Goal: Task Accomplishment & Management: Use online tool/utility

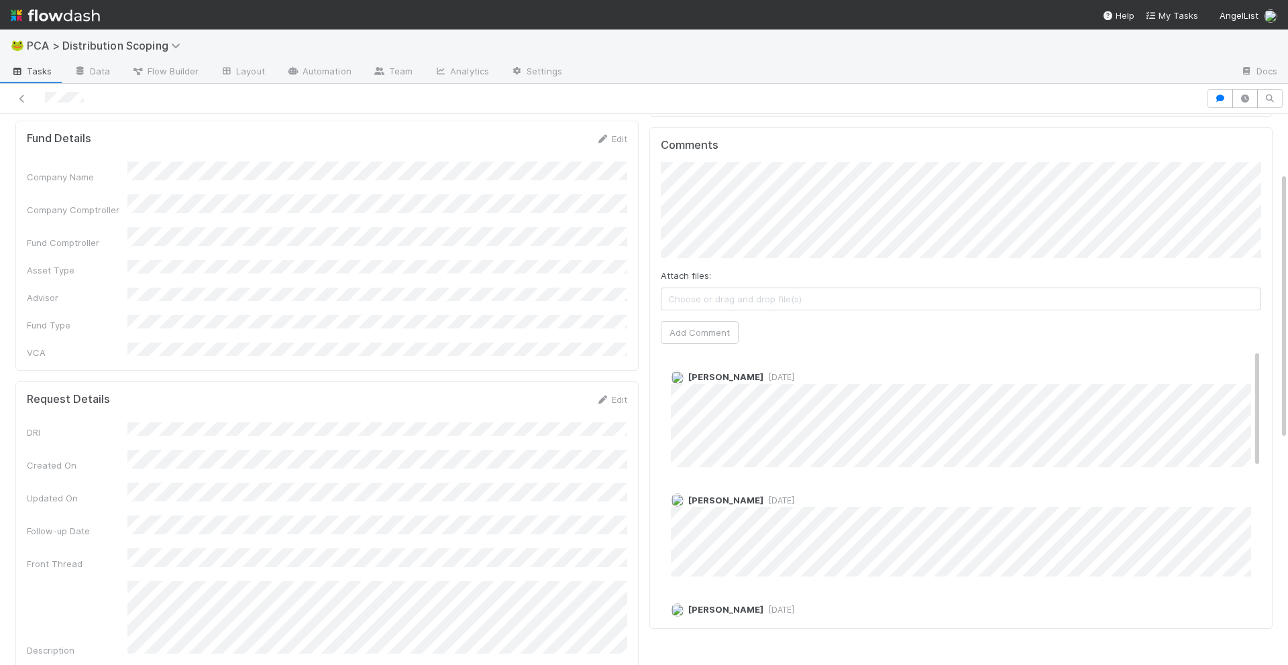
scroll to position [119, 0]
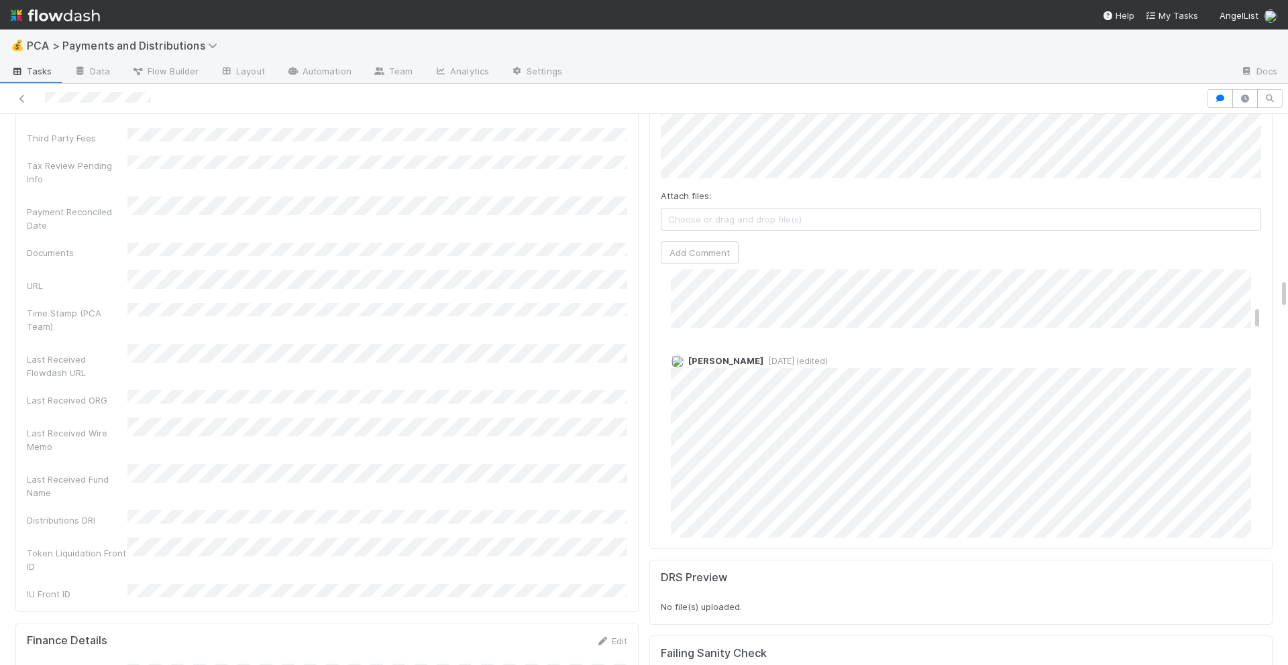
scroll to position [2953, 0]
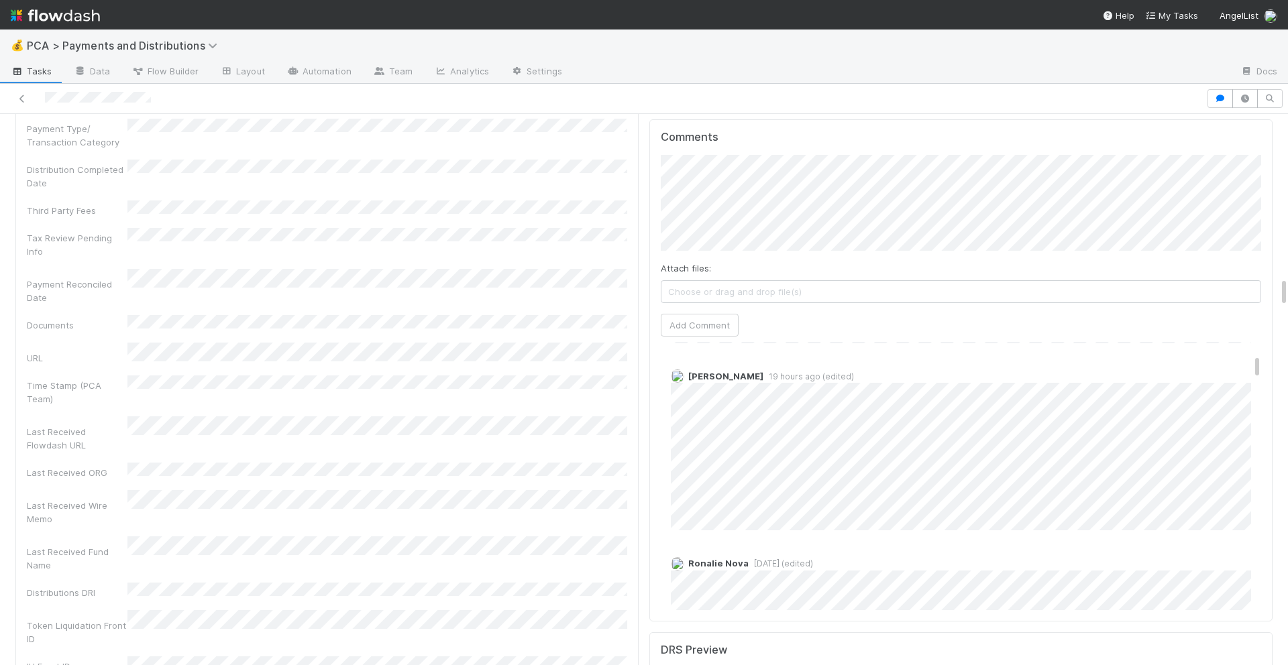
click at [663, 359] on div "Berkley Cade 19 hours ago (edited)" at bounding box center [961, 444] width 600 height 171
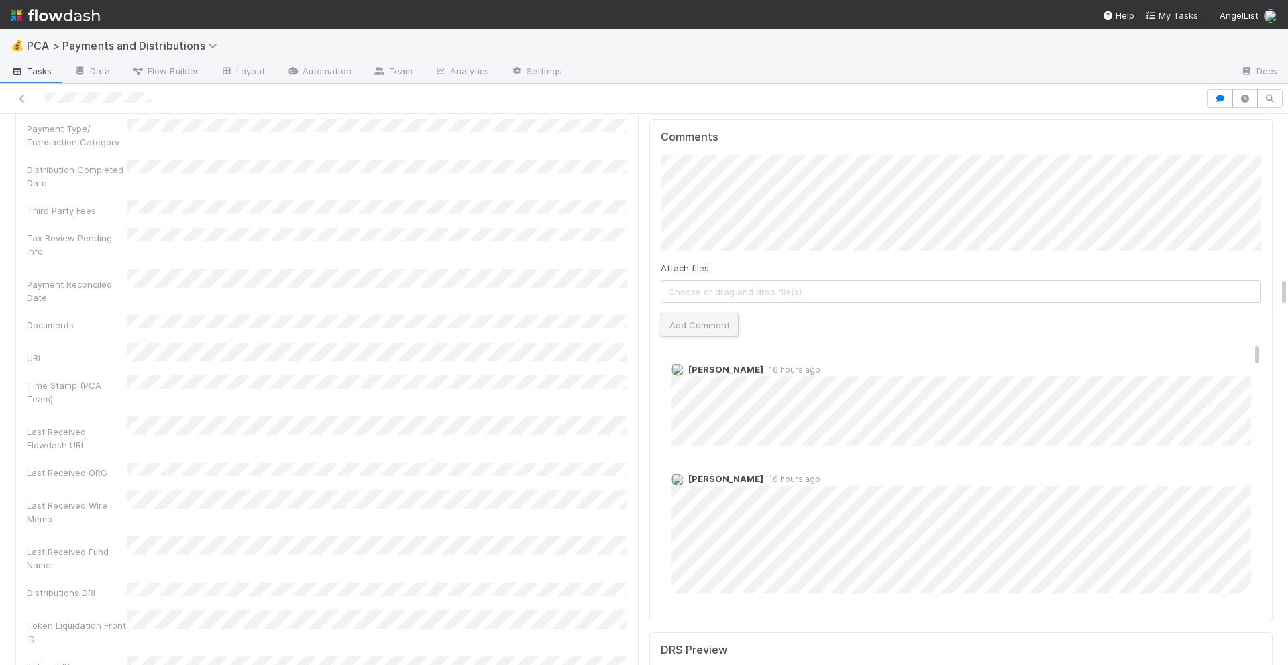
click at [691, 314] on button "Add Comment" at bounding box center [700, 325] width 78 height 23
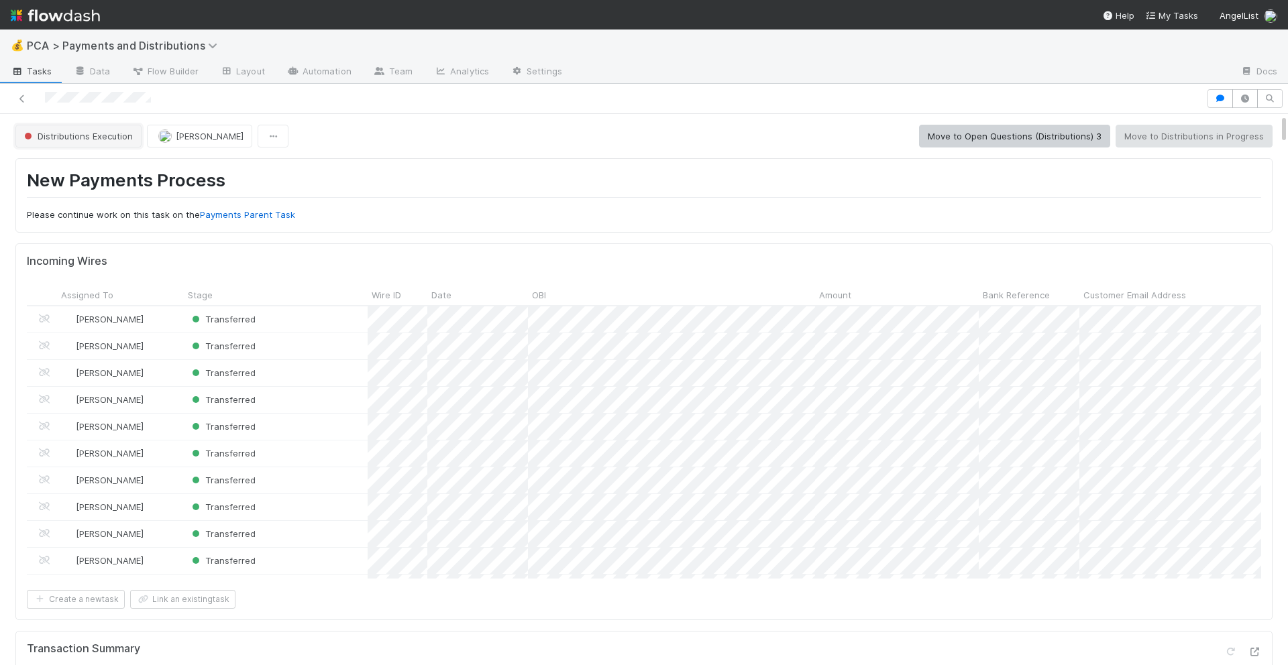
click at [119, 147] on button "Distributions Execution" at bounding box center [78, 136] width 126 height 23
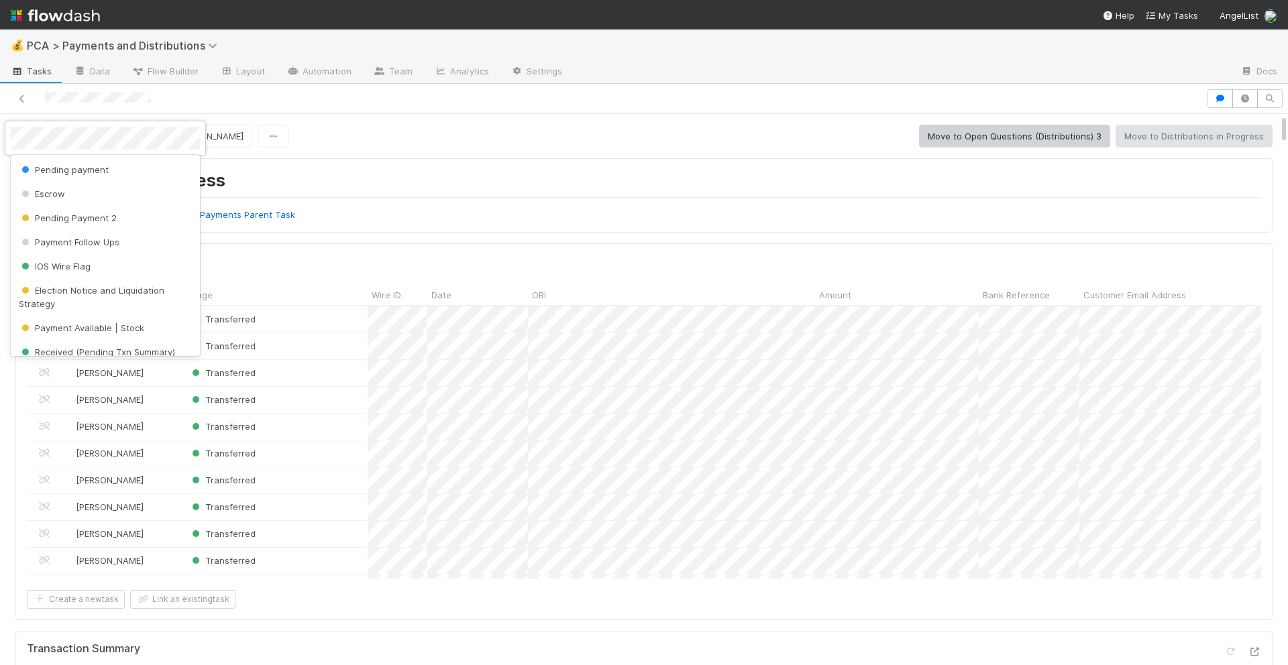
scroll to position [185, 0]
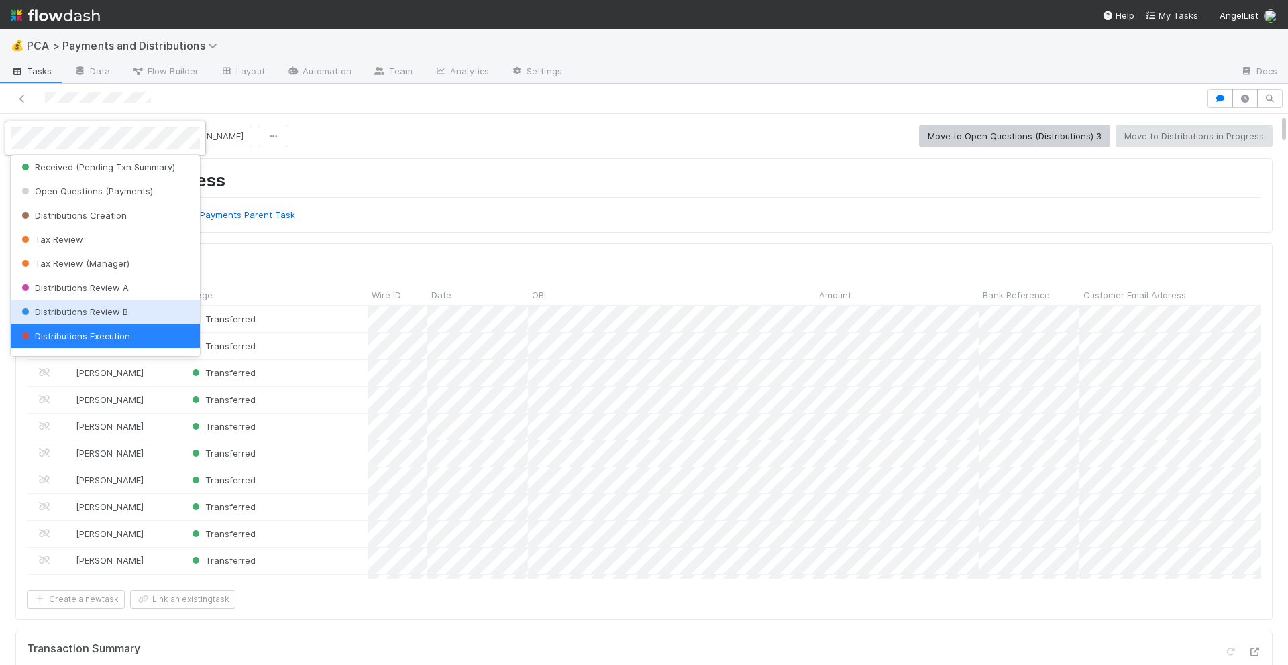
click at [82, 307] on span "Distributions Review B" at bounding box center [73, 312] width 109 height 11
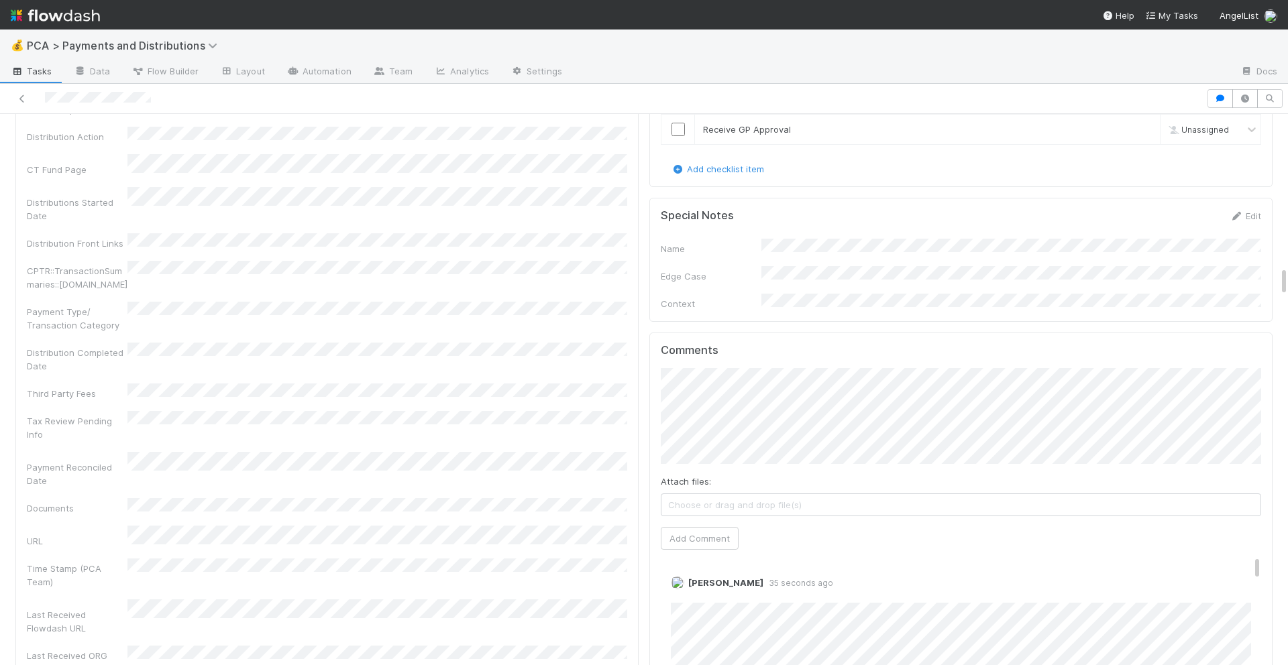
scroll to position [2778, 0]
click at [691, 583] on link "Edit" at bounding box center [688, 588] width 15 height 11
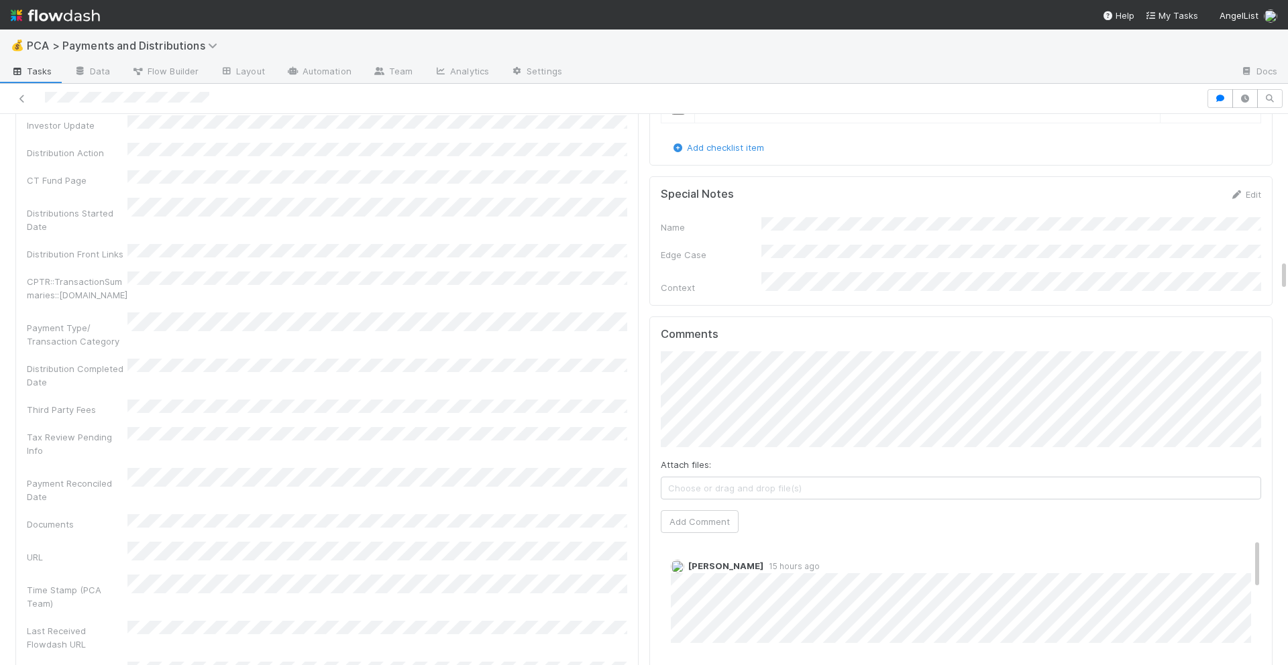
scroll to position [2532, 0]
click at [684, 512] on button "Add Comment" at bounding box center [700, 523] width 78 height 23
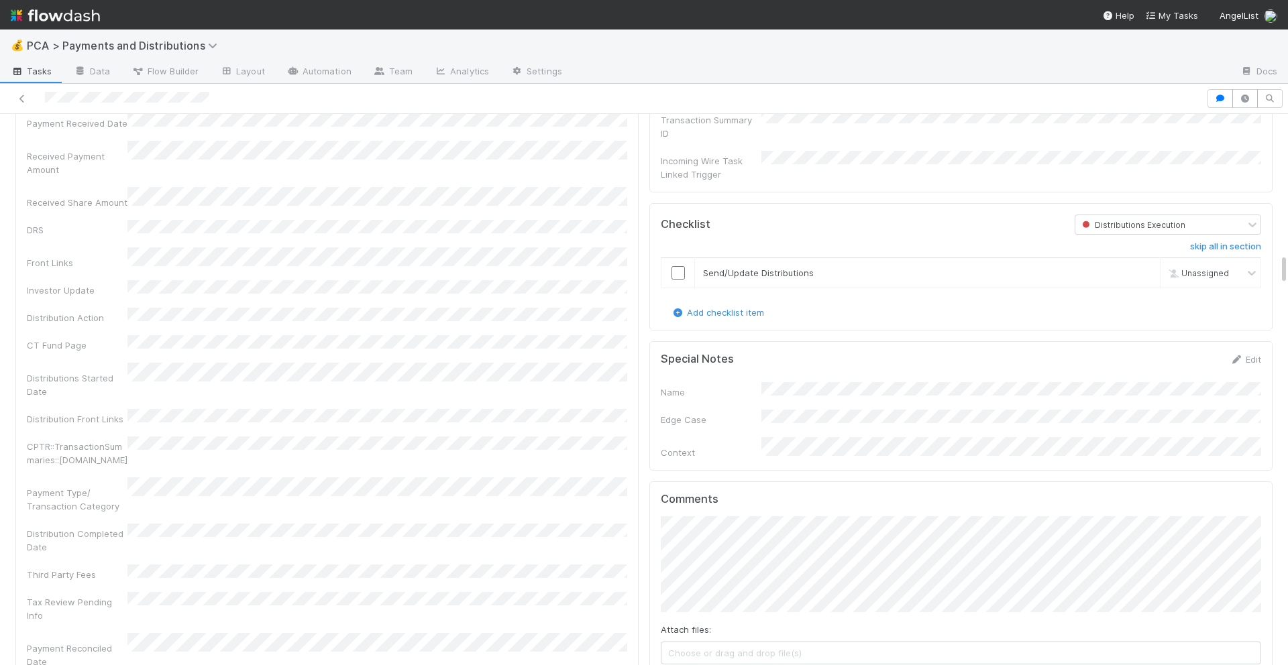
scroll to position [2367, 0]
click at [679, 268] on input "checkbox" at bounding box center [677, 274] width 13 height 13
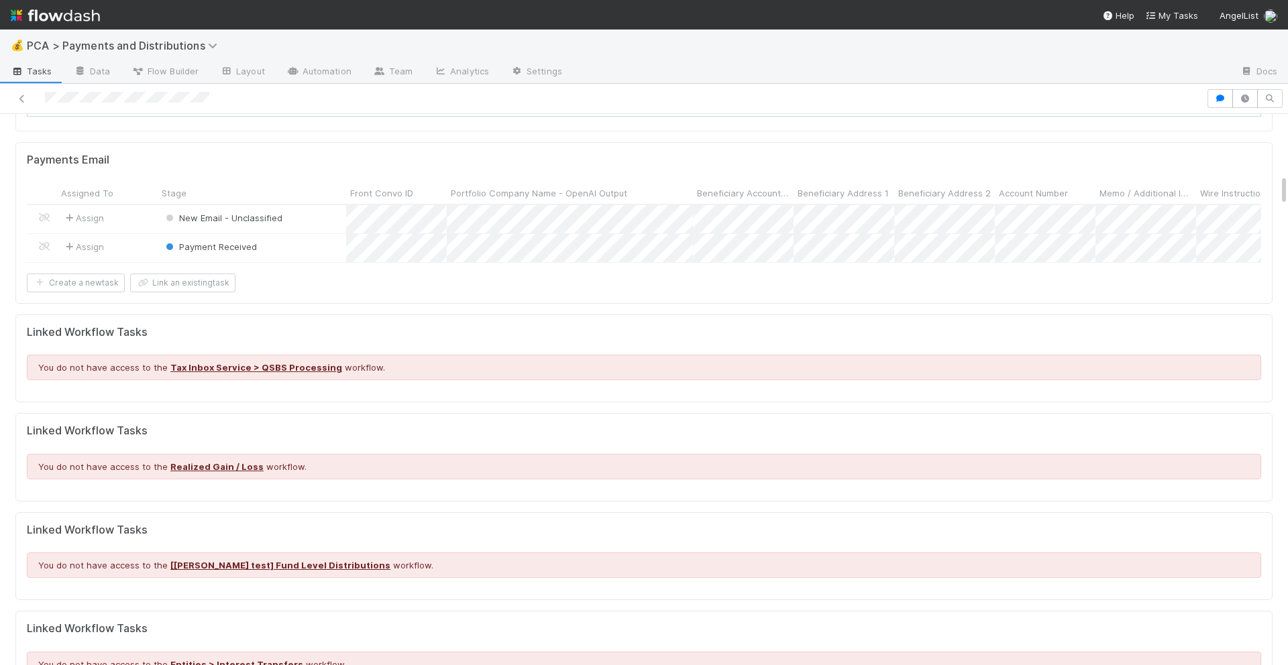
scroll to position [0, 0]
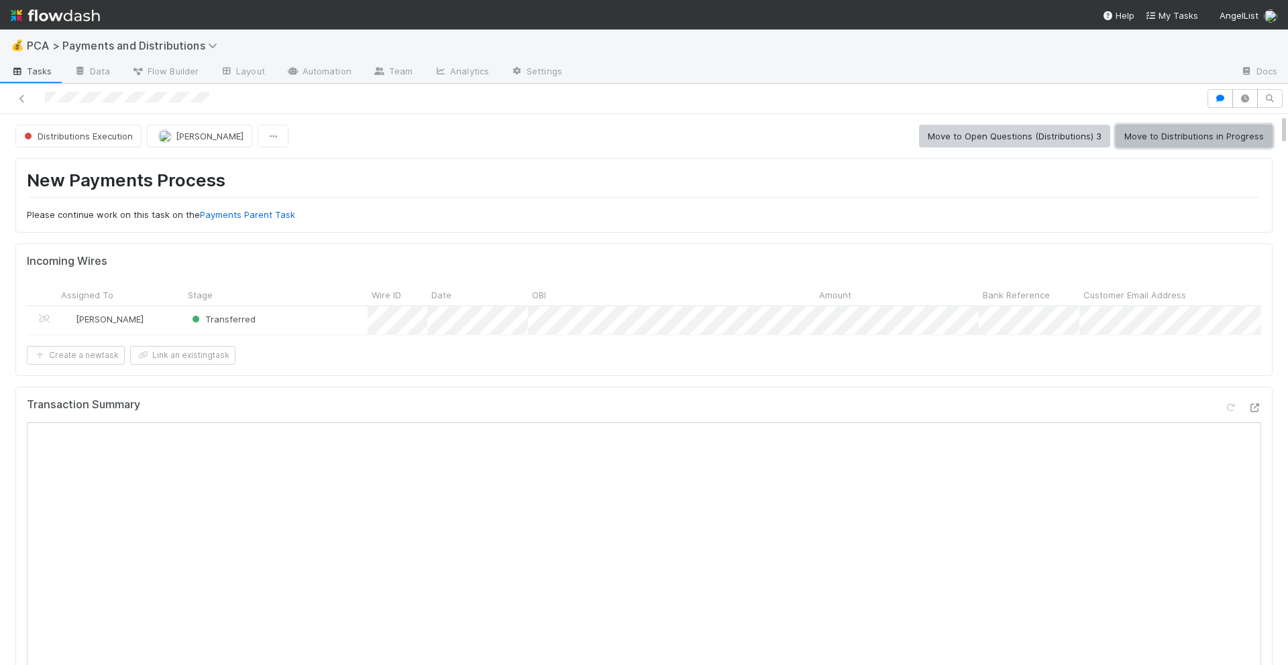
click at [1148, 136] on button "Move to Distributions in Progress" at bounding box center [1193, 136] width 157 height 23
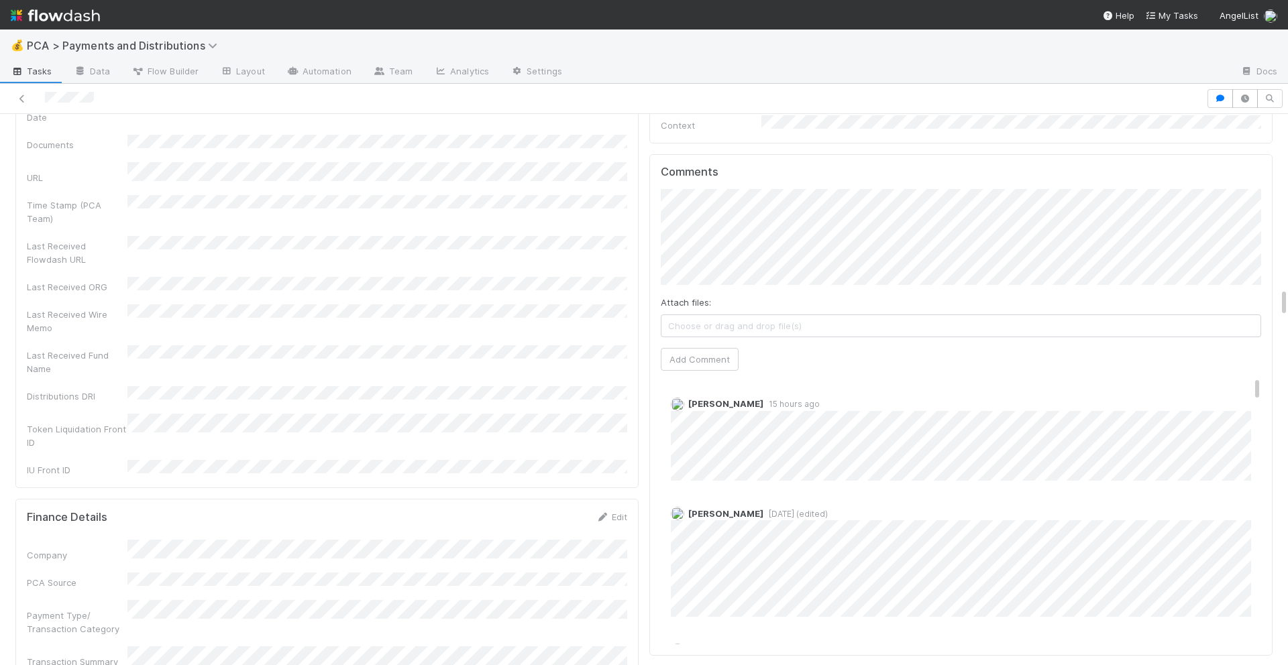
scroll to position [3210, 0]
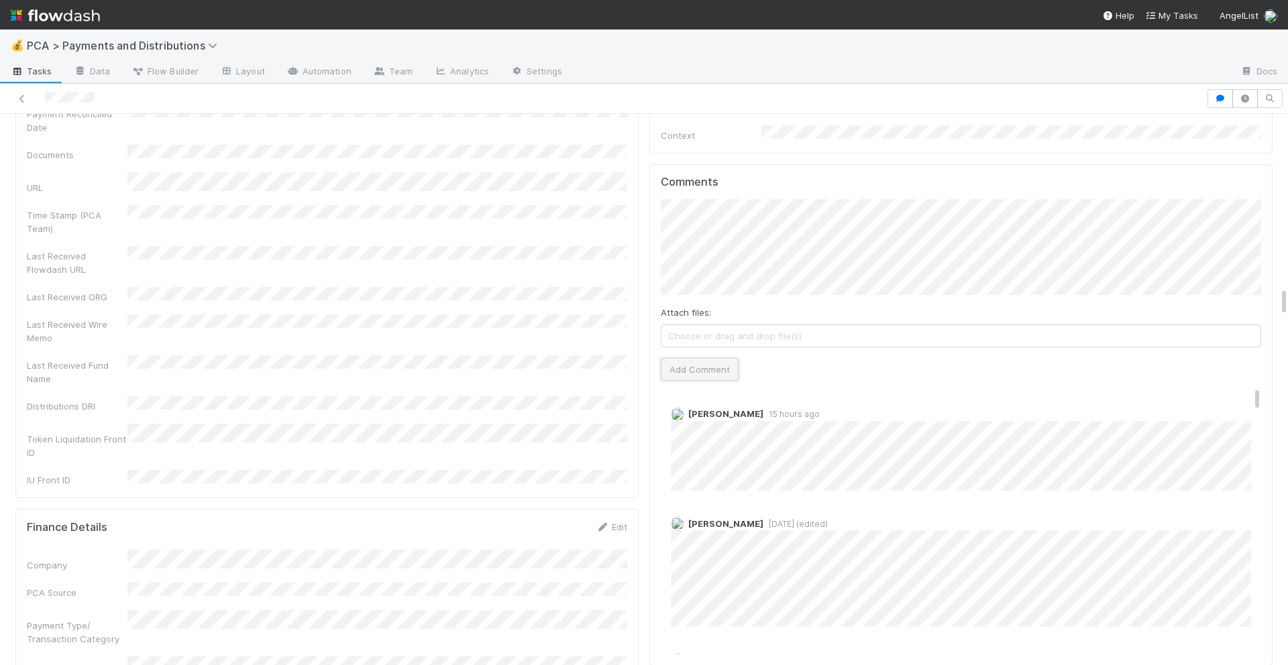
click at [703, 358] on button "Add Comment" at bounding box center [700, 369] width 78 height 23
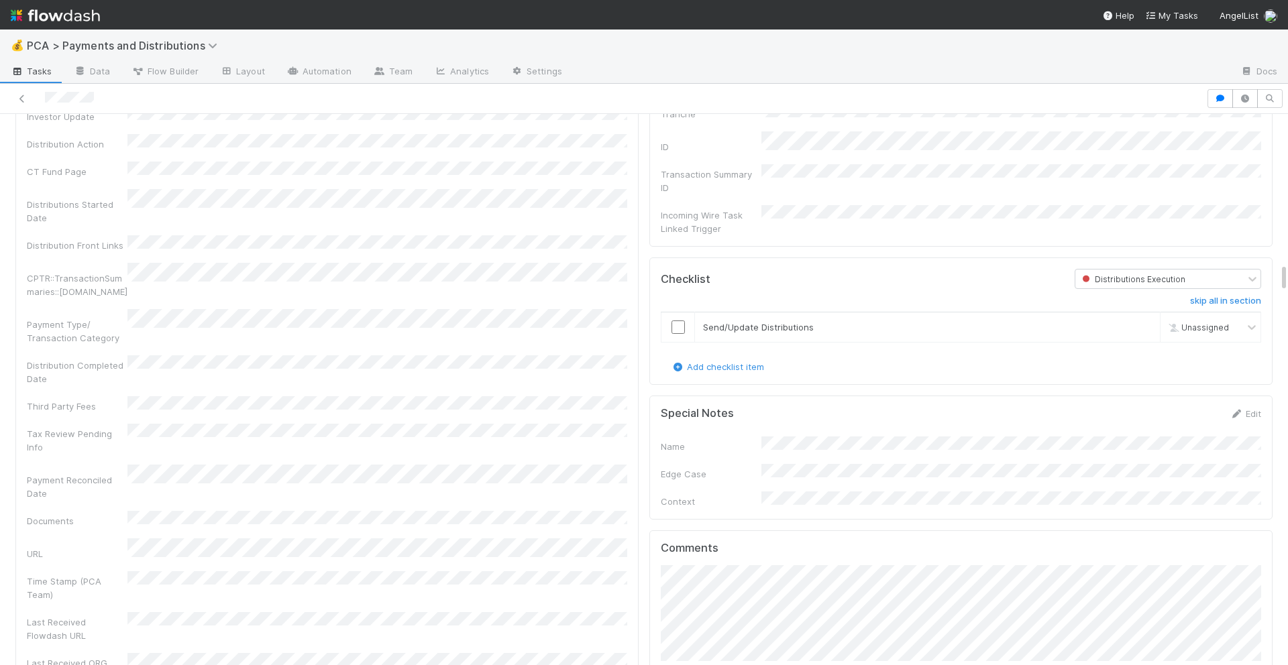
scroll to position [2740, 0]
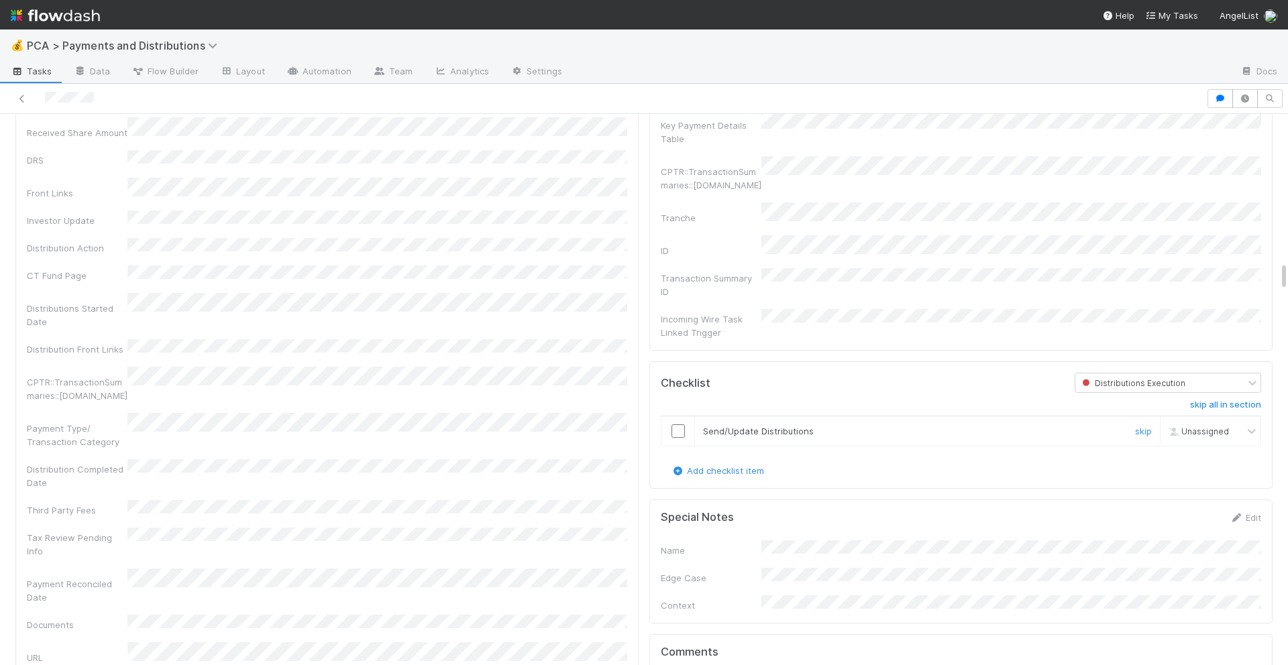
click at [679, 425] on input "checkbox" at bounding box center [677, 431] width 13 height 13
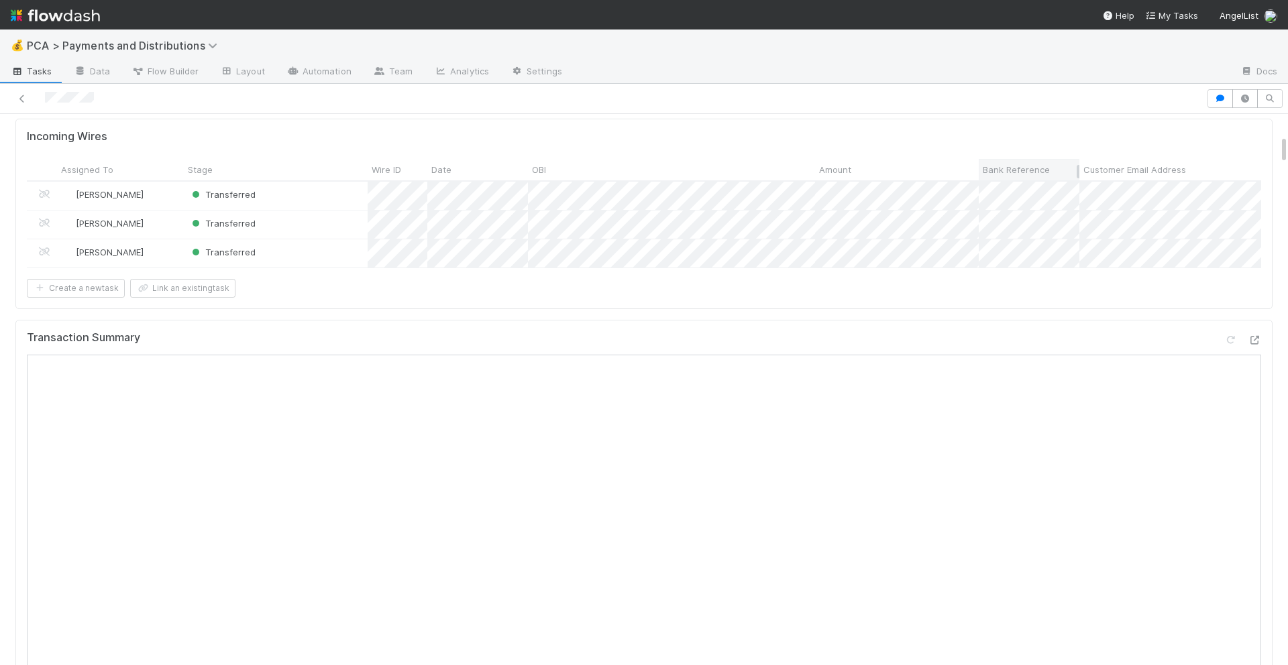
scroll to position [0, 0]
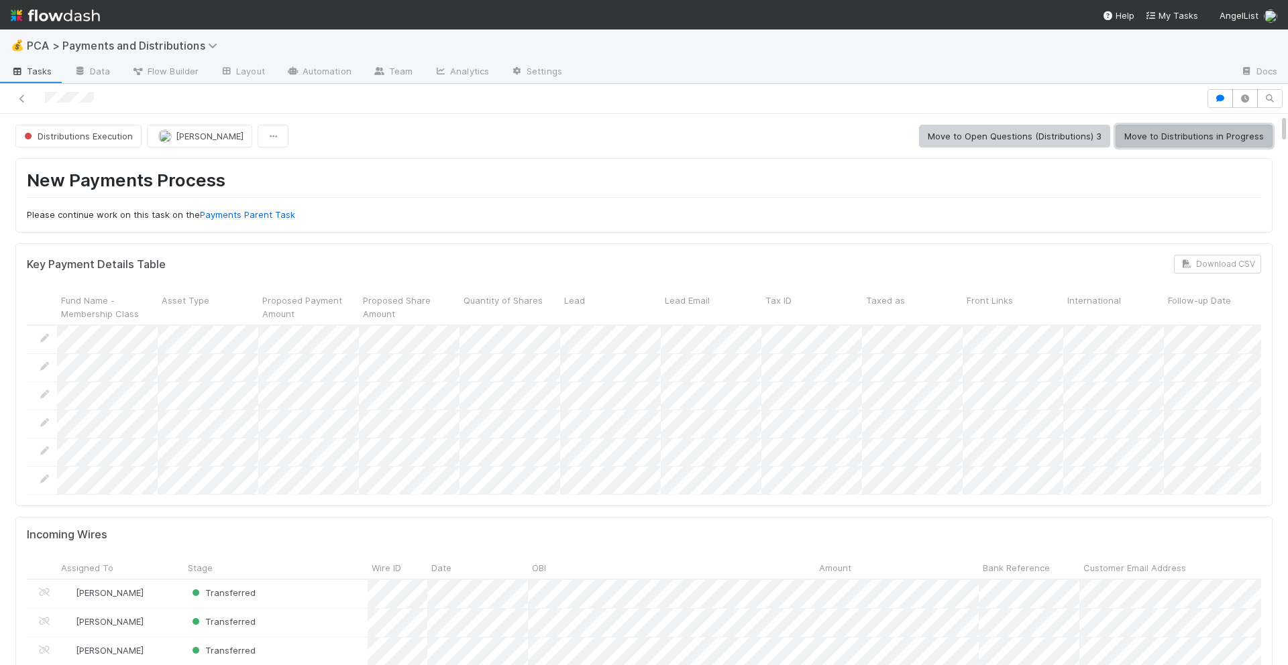
click at [1148, 141] on button "Move to Distributions in Progress" at bounding box center [1193, 136] width 157 height 23
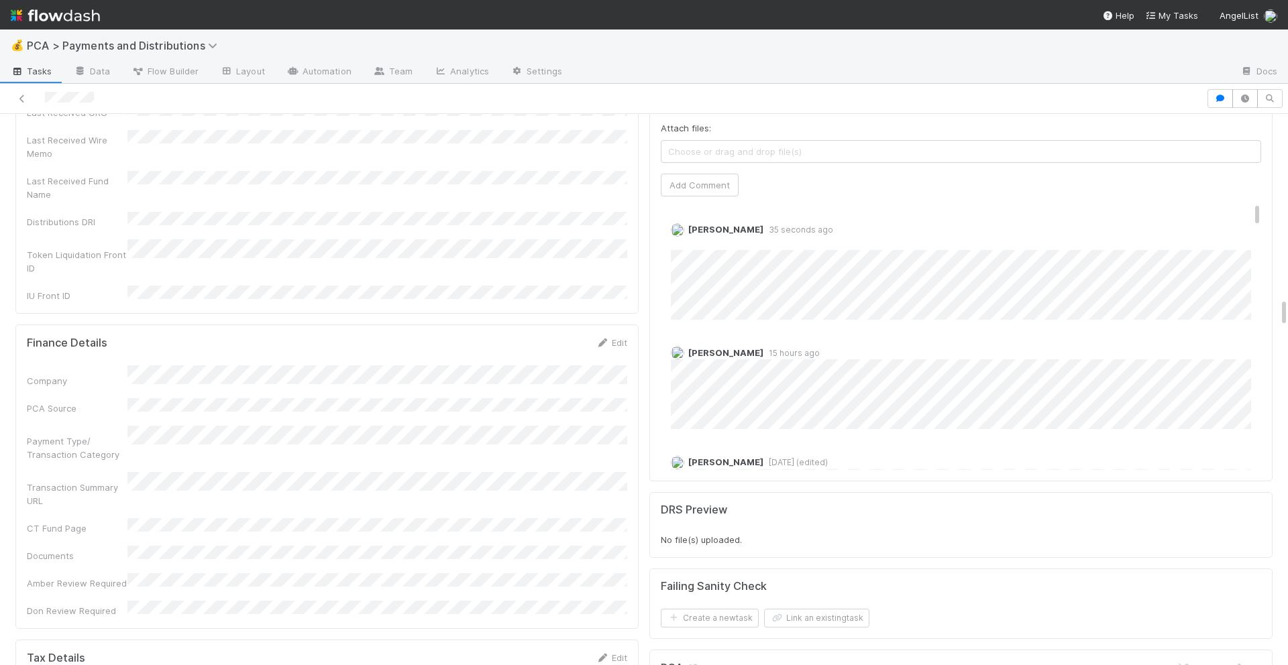
scroll to position [3346, 0]
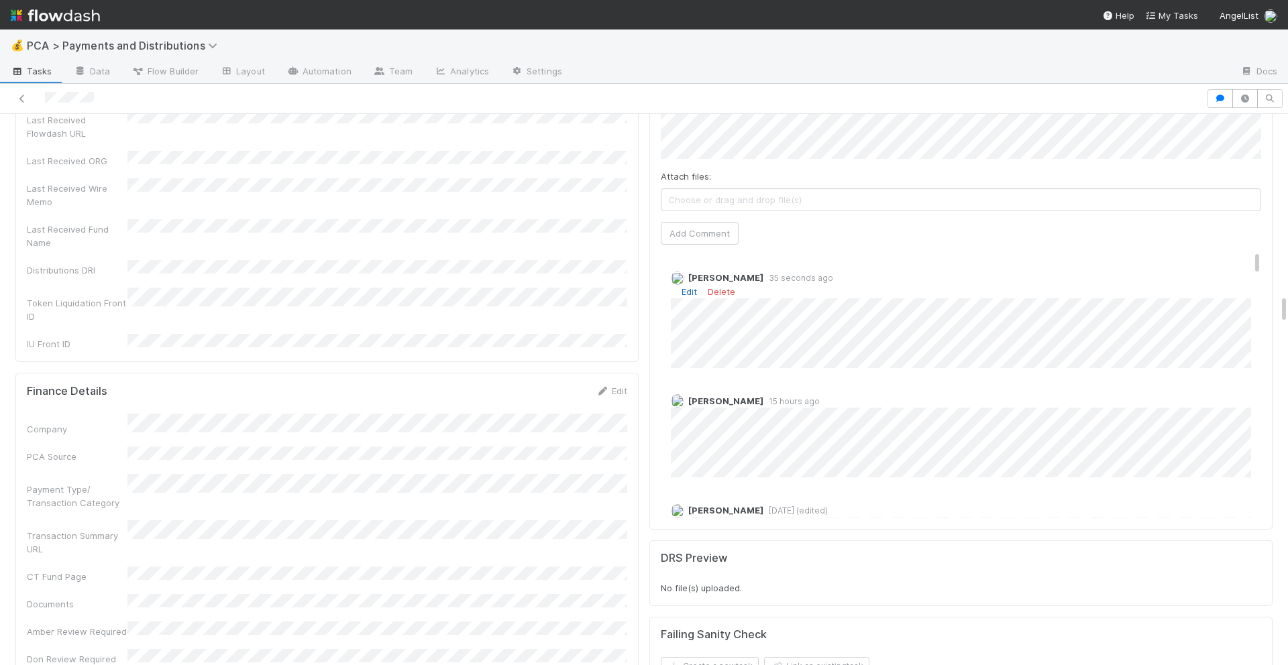
click at [691, 286] on link "Edit" at bounding box center [688, 291] width 15 height 11
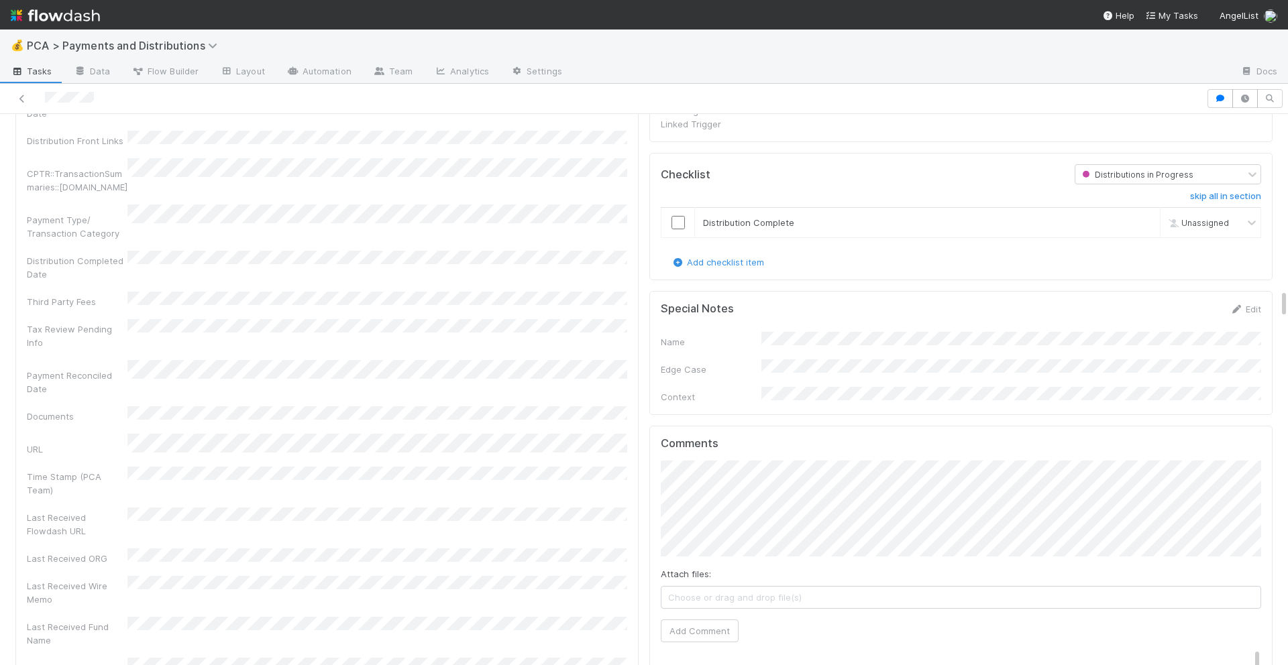
scroll to position [2791, 0]
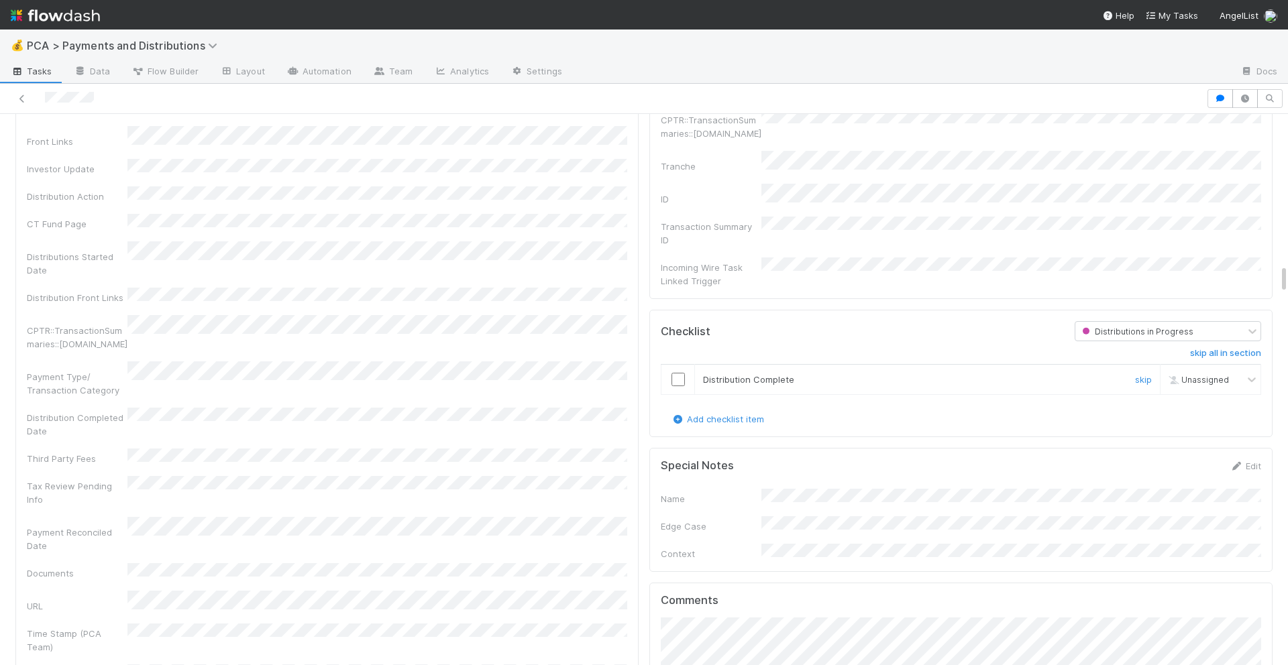
click at [677, 373] on input "checkbox" at bounding box center [677, 379] width 13 height 13
click at [683, 373] on input "checkbox" at bounding box center [677, 379] width 13 height 13
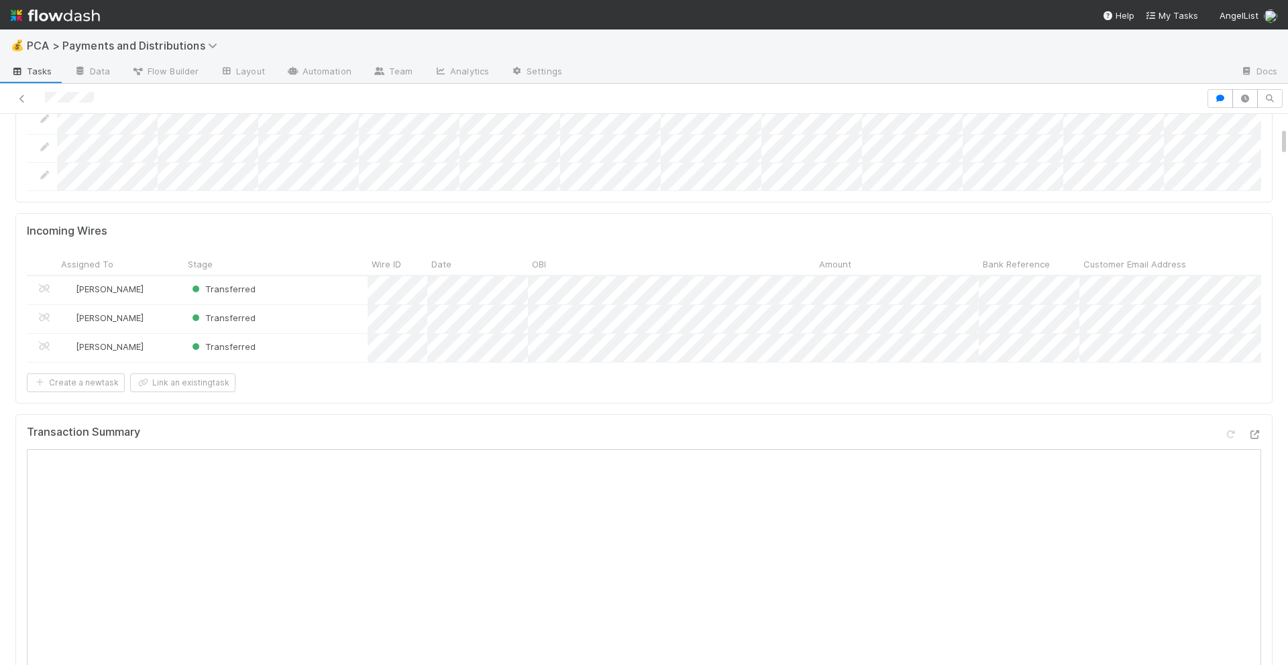
scroll to position [0, 0]
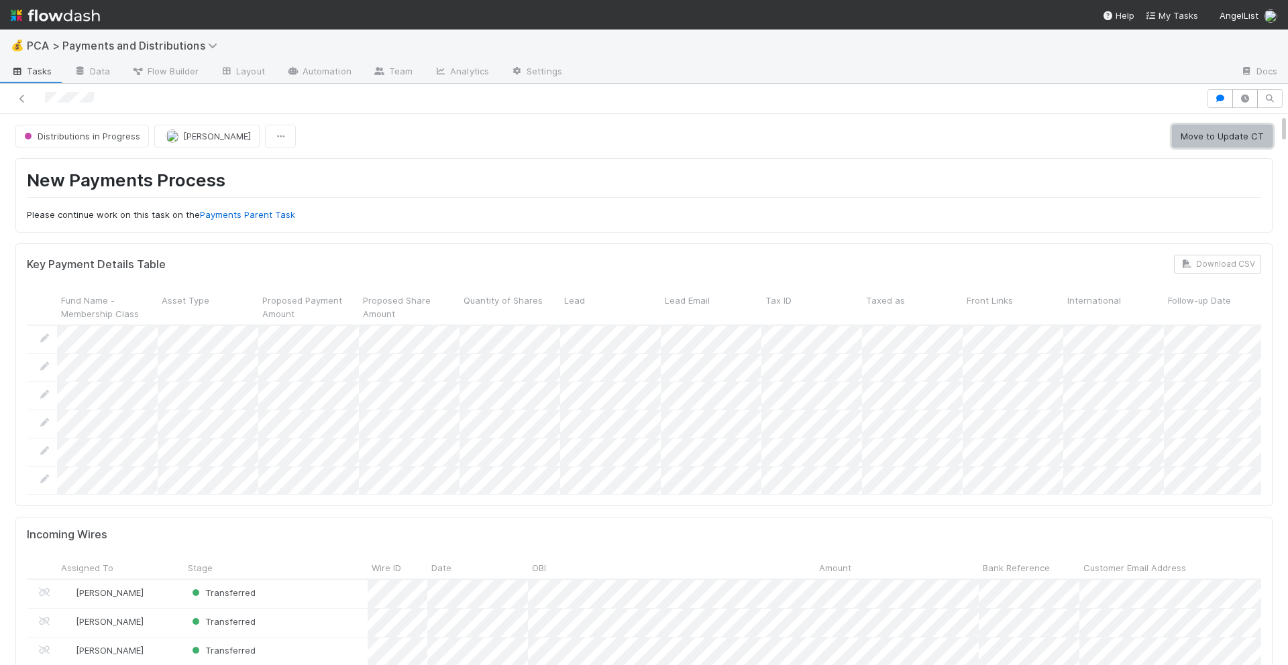
click at [1208, 137] on button "Move to Update CT" at bounding box center [1222, 136] width 101 height 23
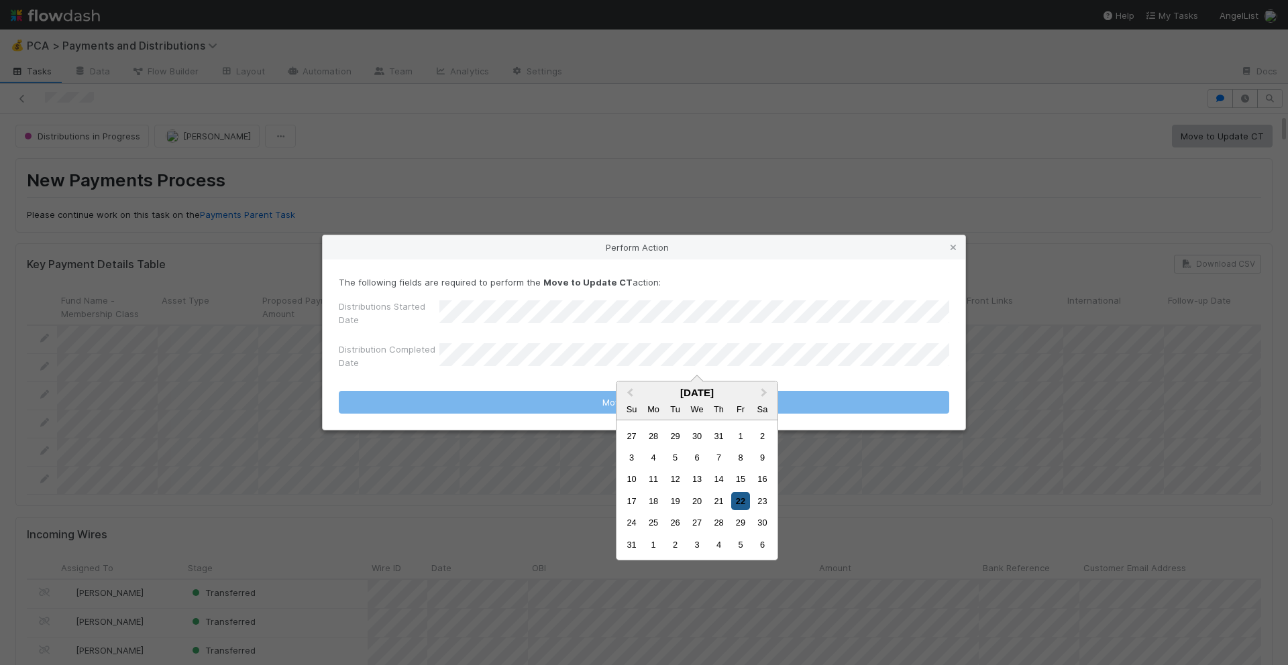
click at [742, 503] on div "22" at bounding box center [740, 501] width 18 height 18
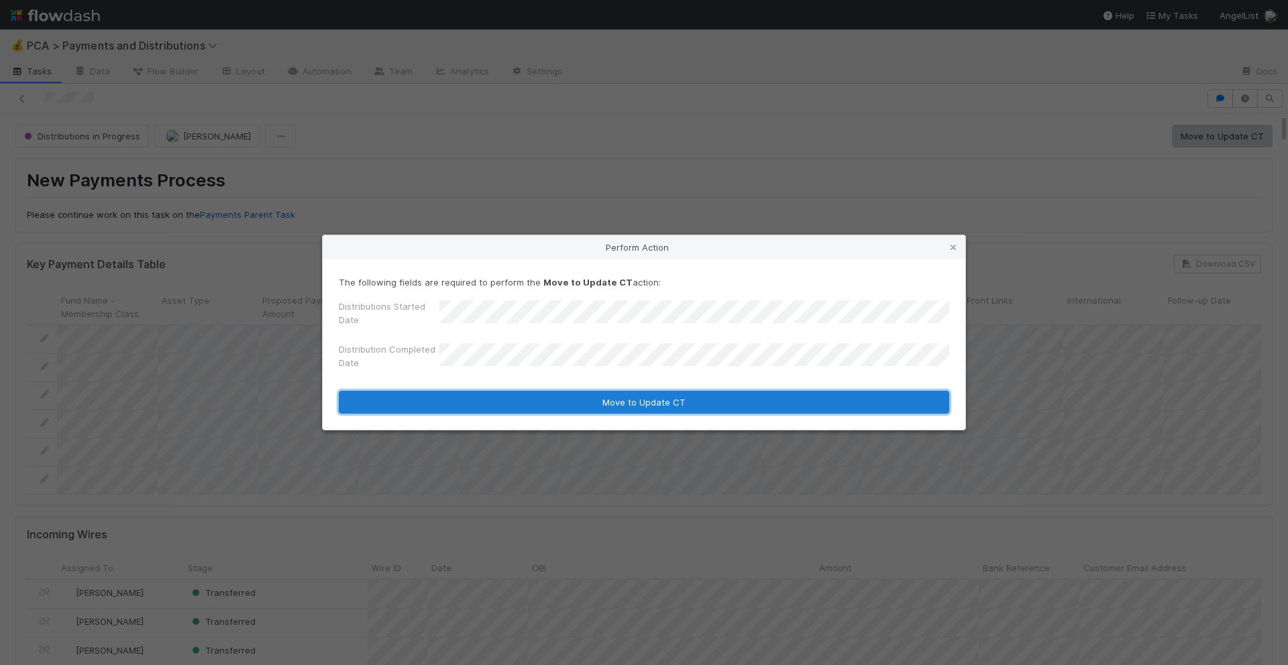
click at [725, 408] on button "Move to Update CT" at bounding box center [644, 402] width 610 height 23
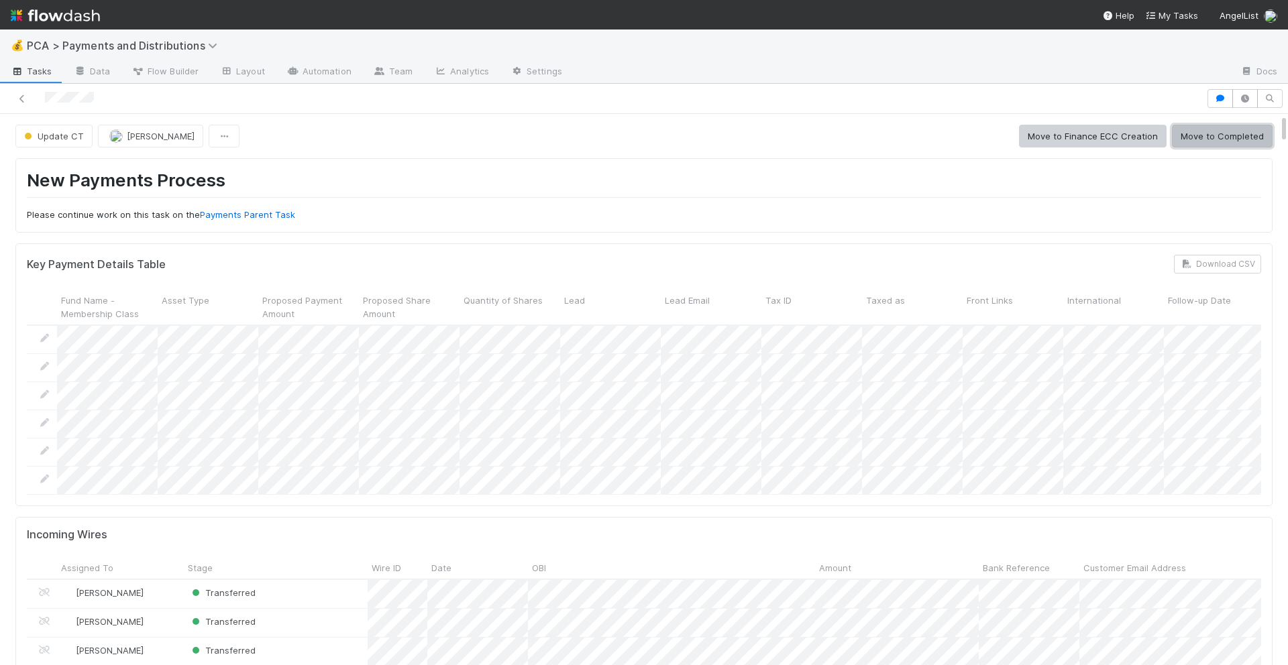
click at [1197, 144] on button "Move to Completed" at bounding box center [1222, 136] width 101 height 23
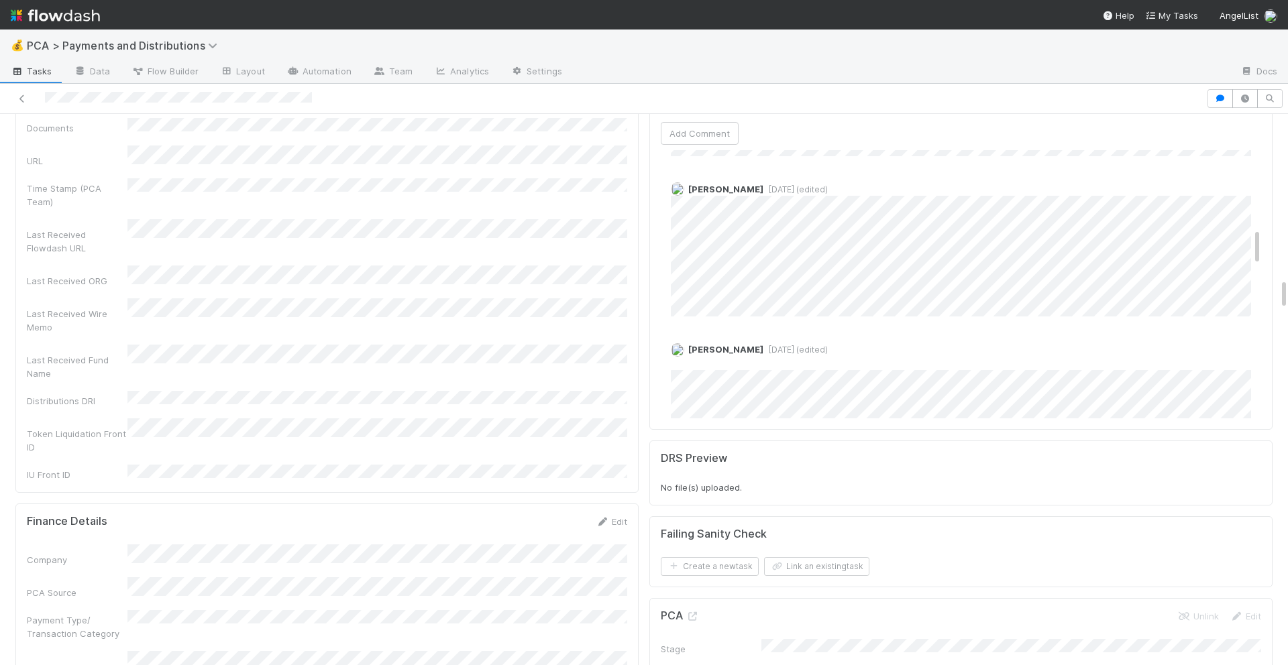
scroll to position [565, 0]
click at [788, 343] on span "[DATE] (edited)" at bounding box center [795, 348] width 64 height 10
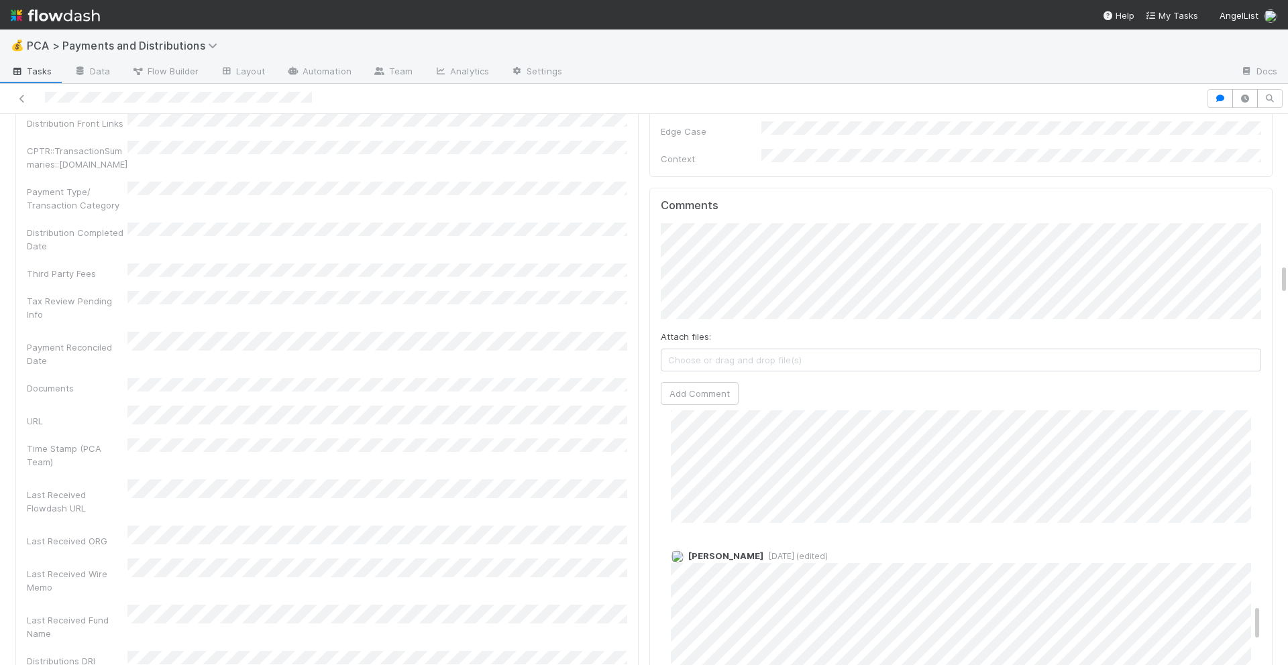
scroll to position [871, 0]
click at [720, 382] on button "Add Comment" at bounding box center [700, 393] width 78 height 23
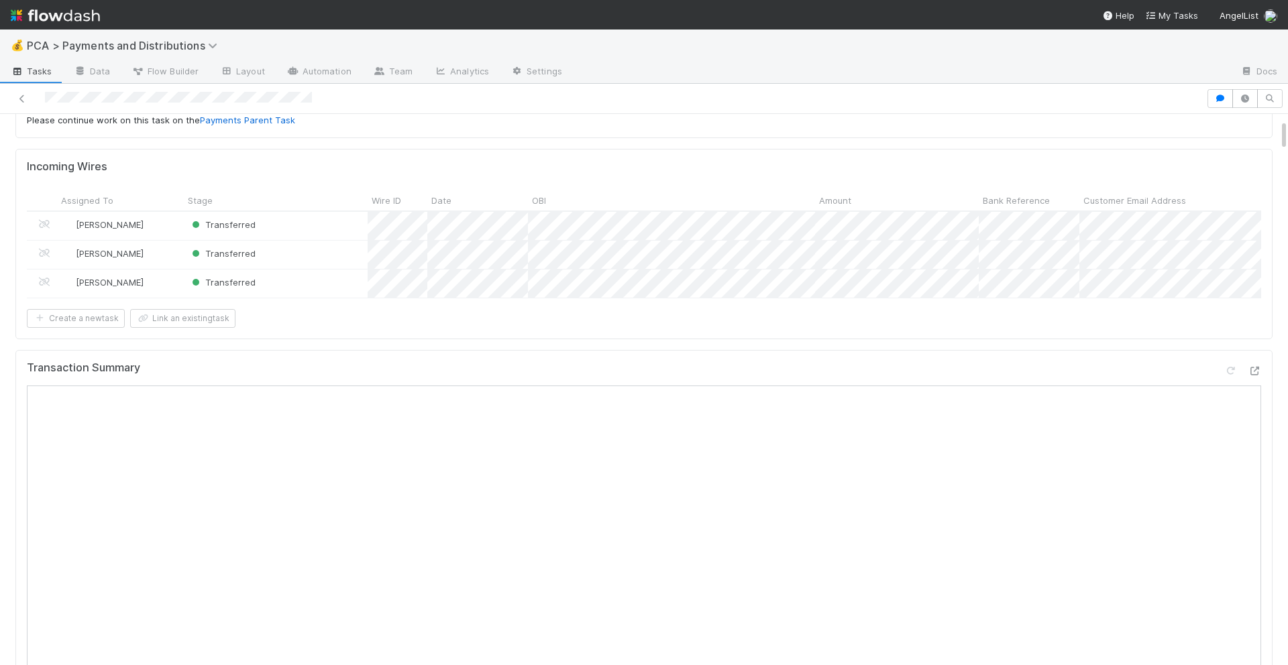
scroll to position [0, 0]
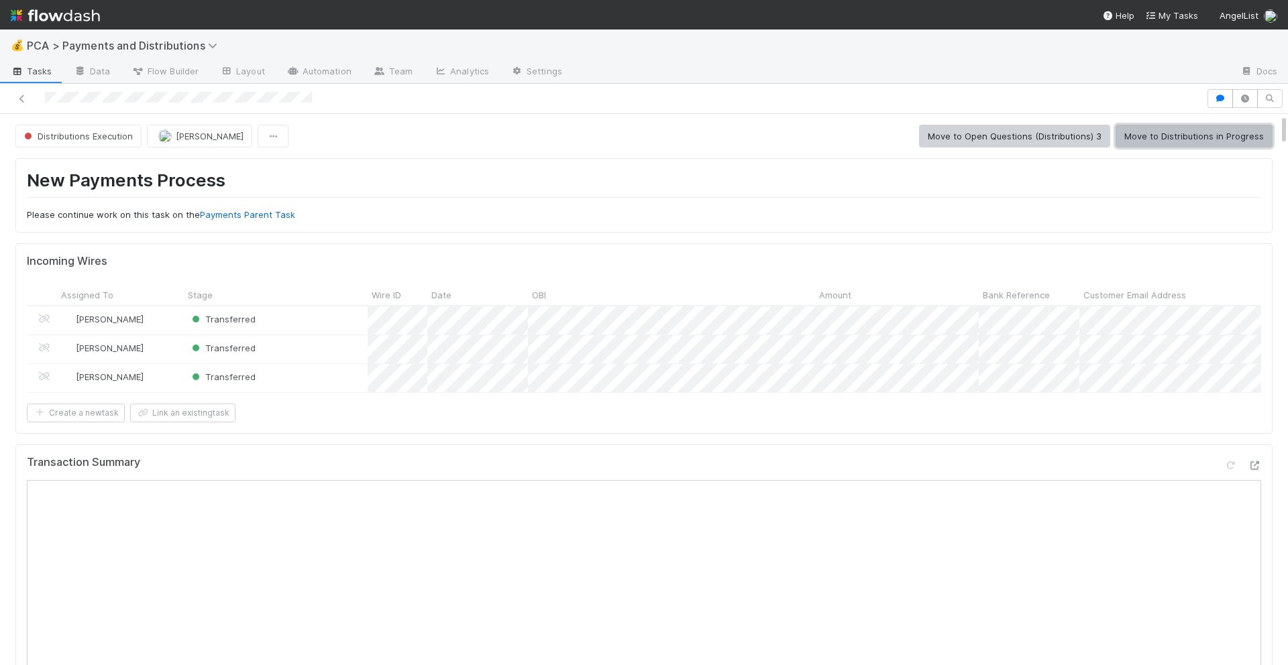
click at [1149, 138] on button "Move to Distributions in Progress" at bounding box center [1193, 136] width 157 height 23
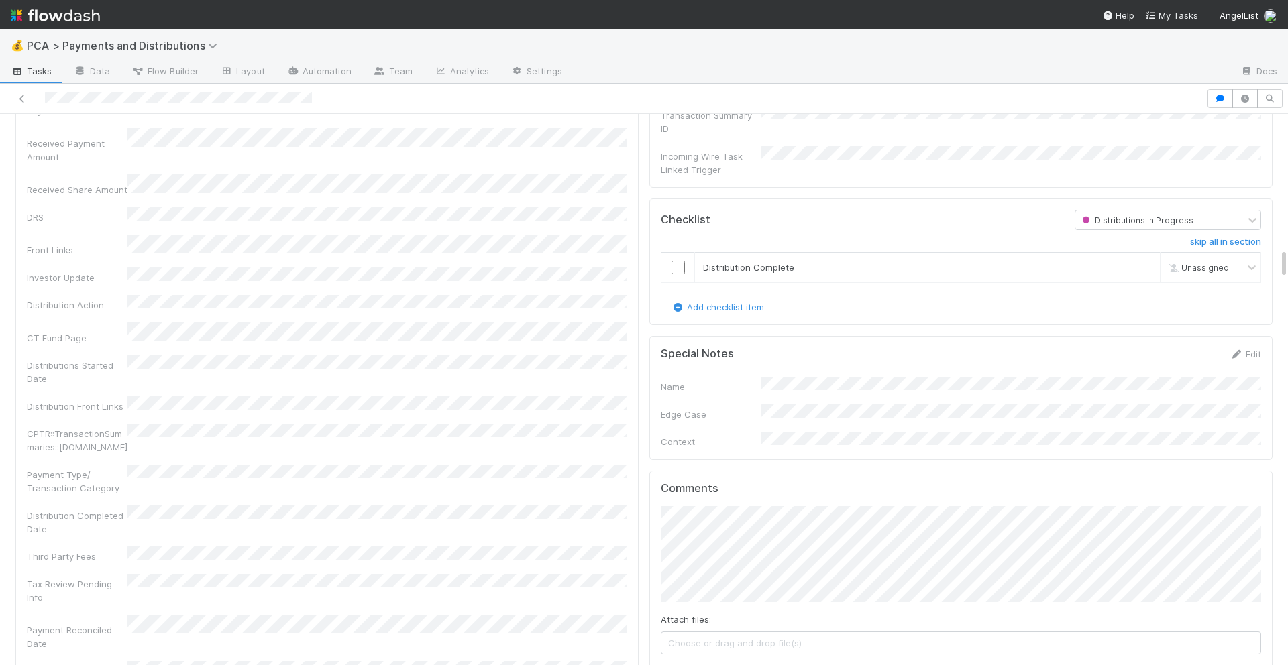
scroll to position [2357, 0]
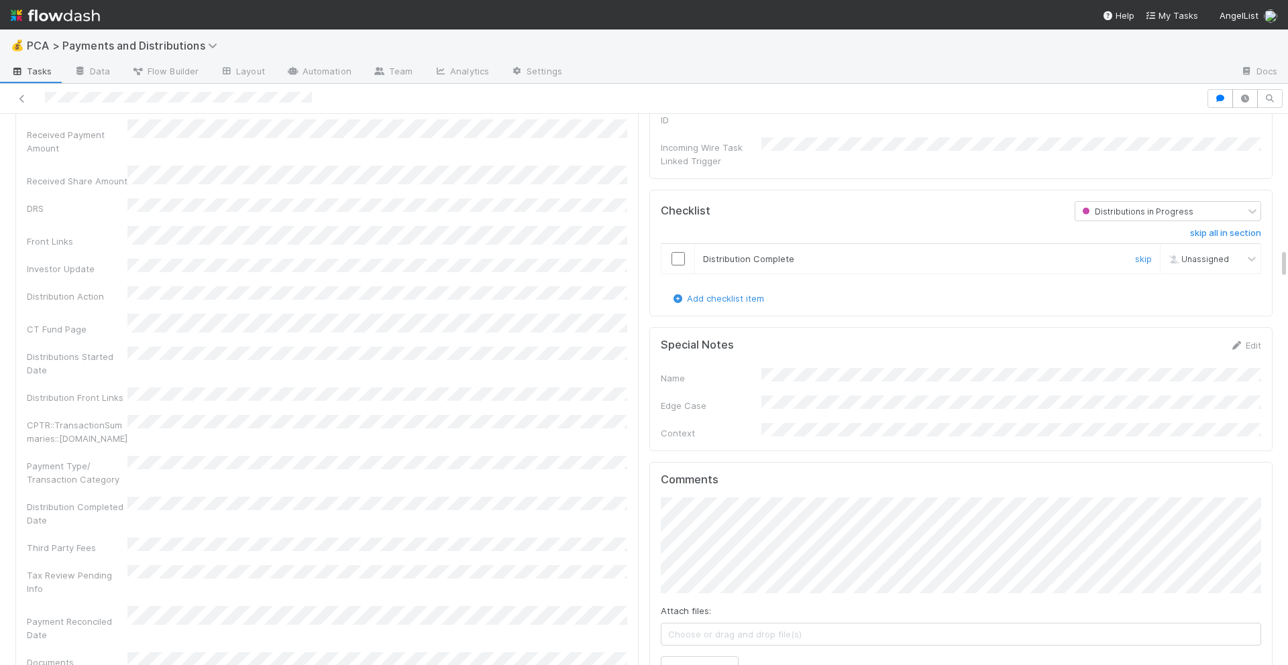
click at [679, 252] on input "checkbox" at bounding box center [677, 258] width 13 height 13
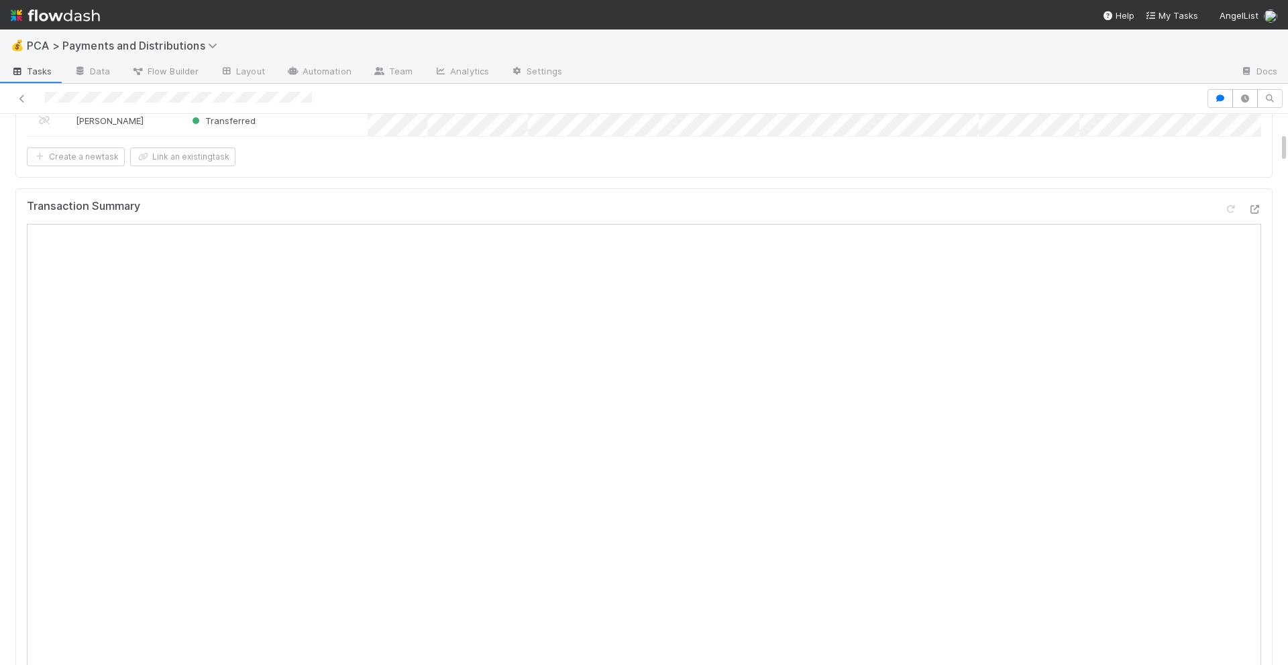
scroll to position [0, 0]
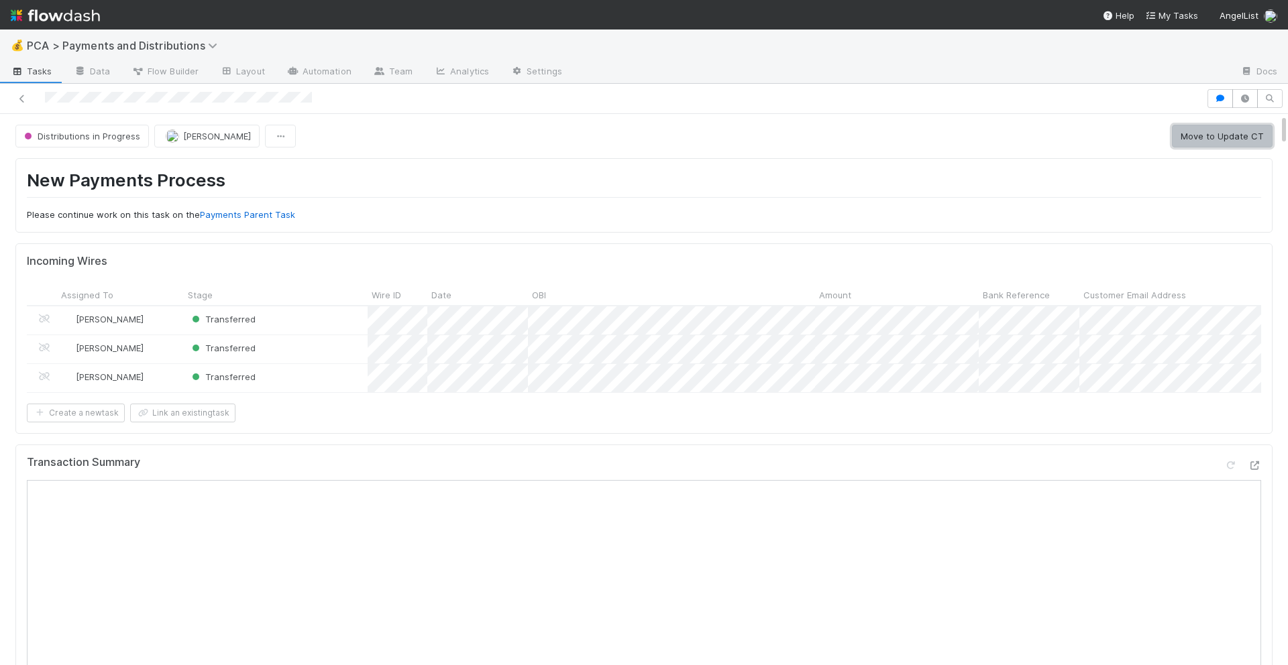
click at [1201, 139] on button "Move to Update CT" at bounding box center [1222, 136] width 101 height 23
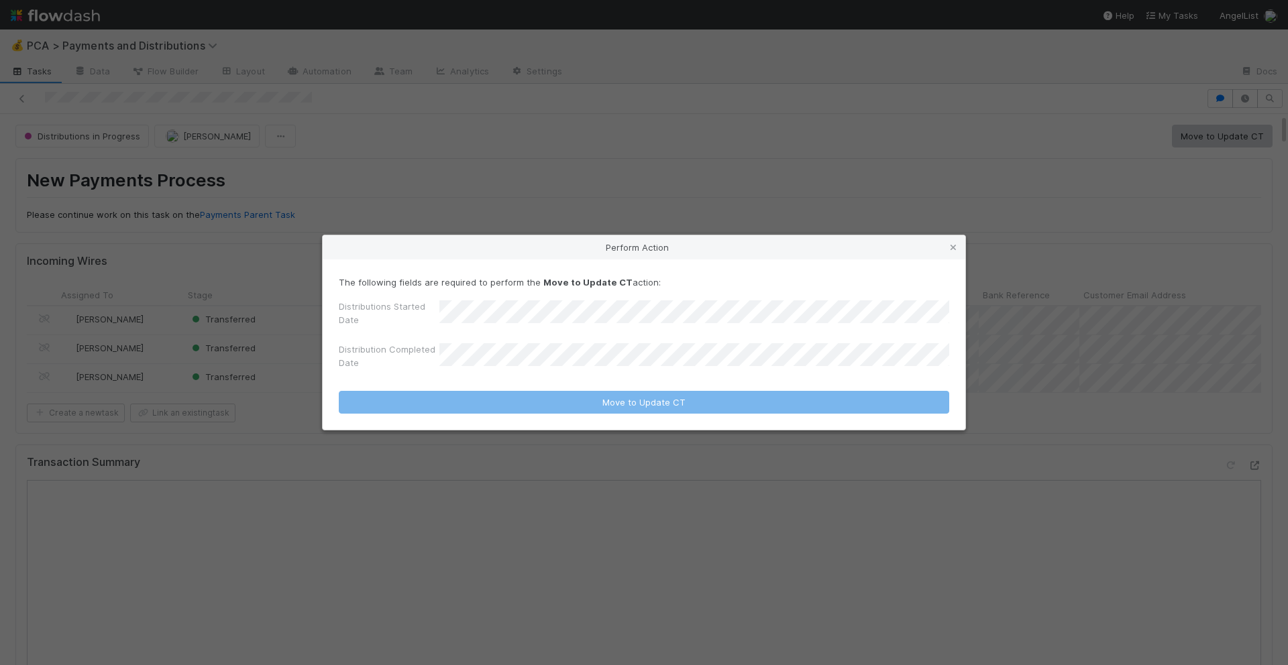
click at [814, 169] on div "Perform Action The following fields are required to perform the Move to Update …" at bounding box center [644, 332] width 1288 height 665
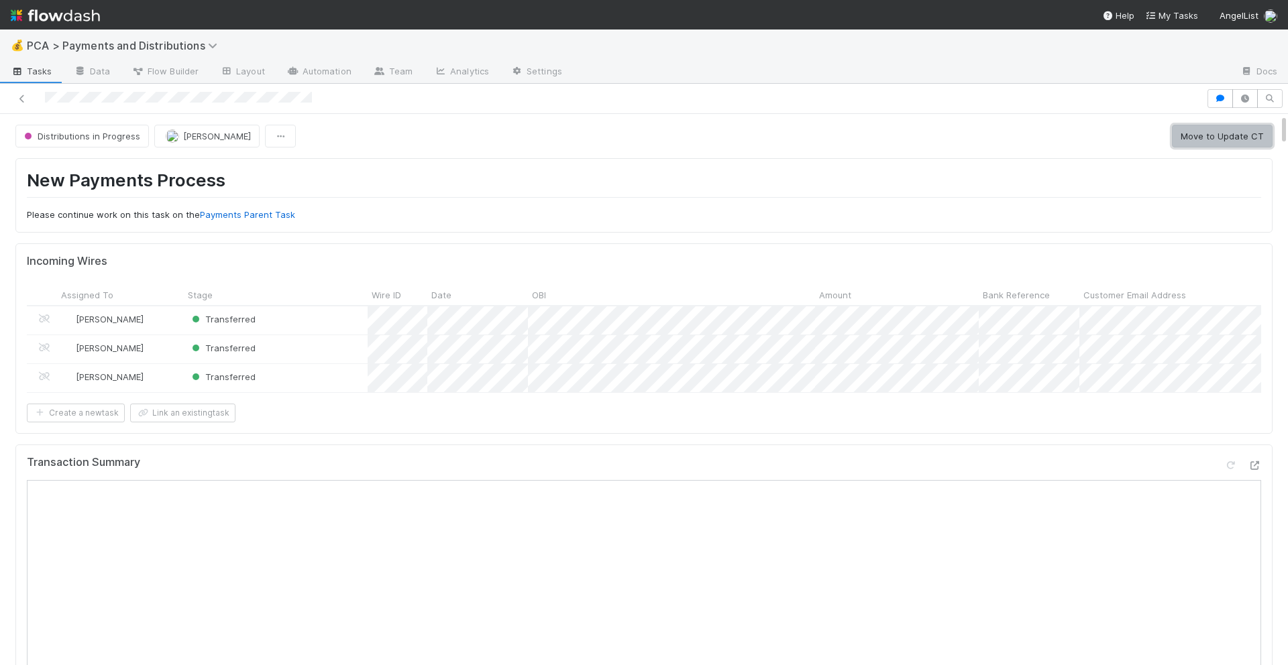
click at [1202, 136] on button "Move to Update CT" at bounding box center [1222, 136] width 101 height 23
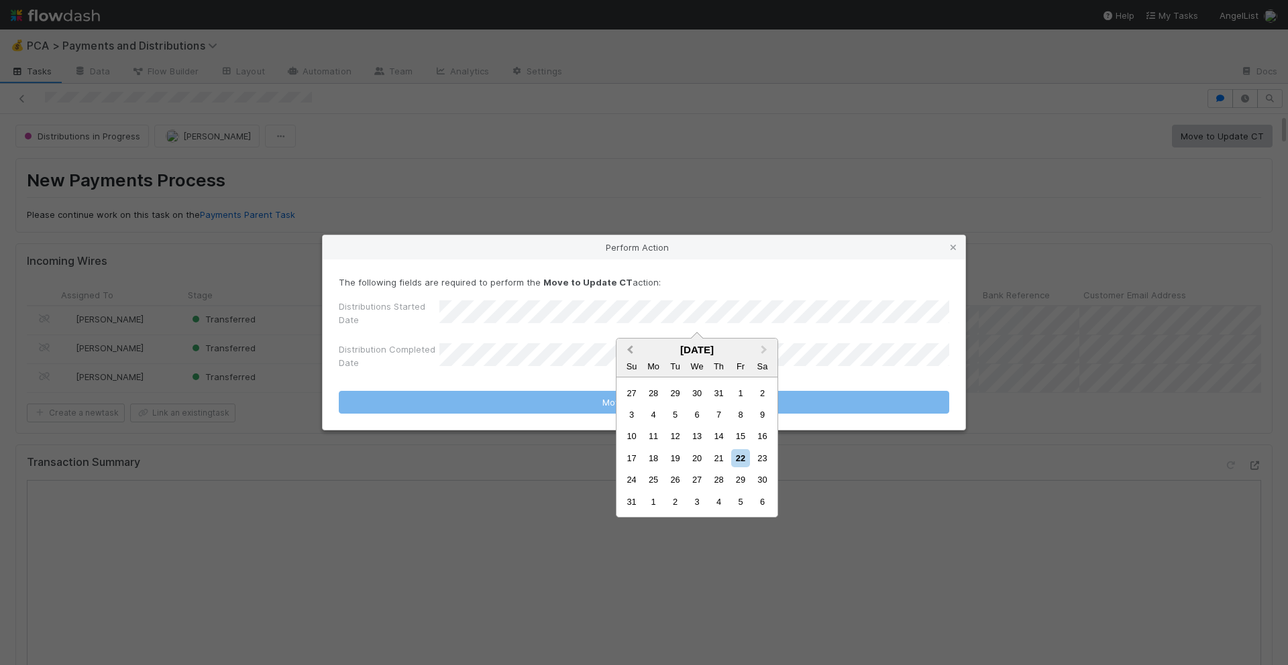
click at [630, 349] on span "Previous Month" at bounding box center [630, 350] width 0 height 15
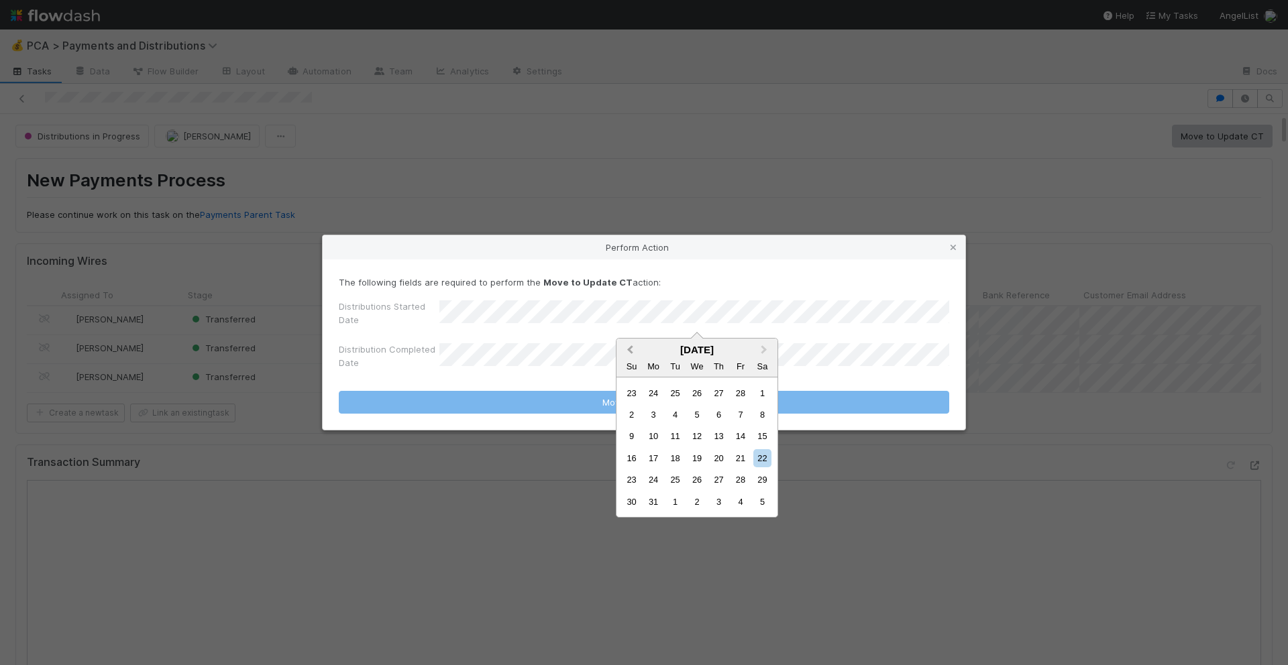
click at [630, 349] on span "Previous Month" at bounding box center [630, 350] width 0 height 15
click at [653, 472] on div "25" at bounding box center [654, 480] width 18 height 18
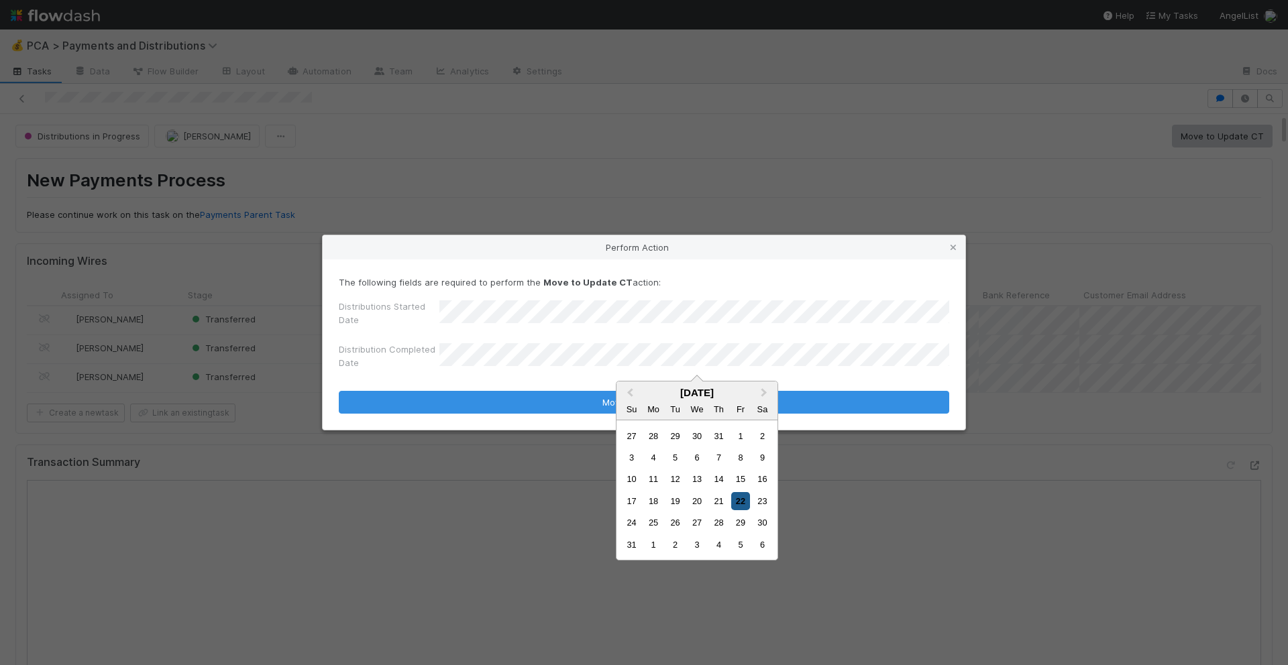
click at [736, 504] on div "22" at bounding box center [740, 501] width 18 height 18
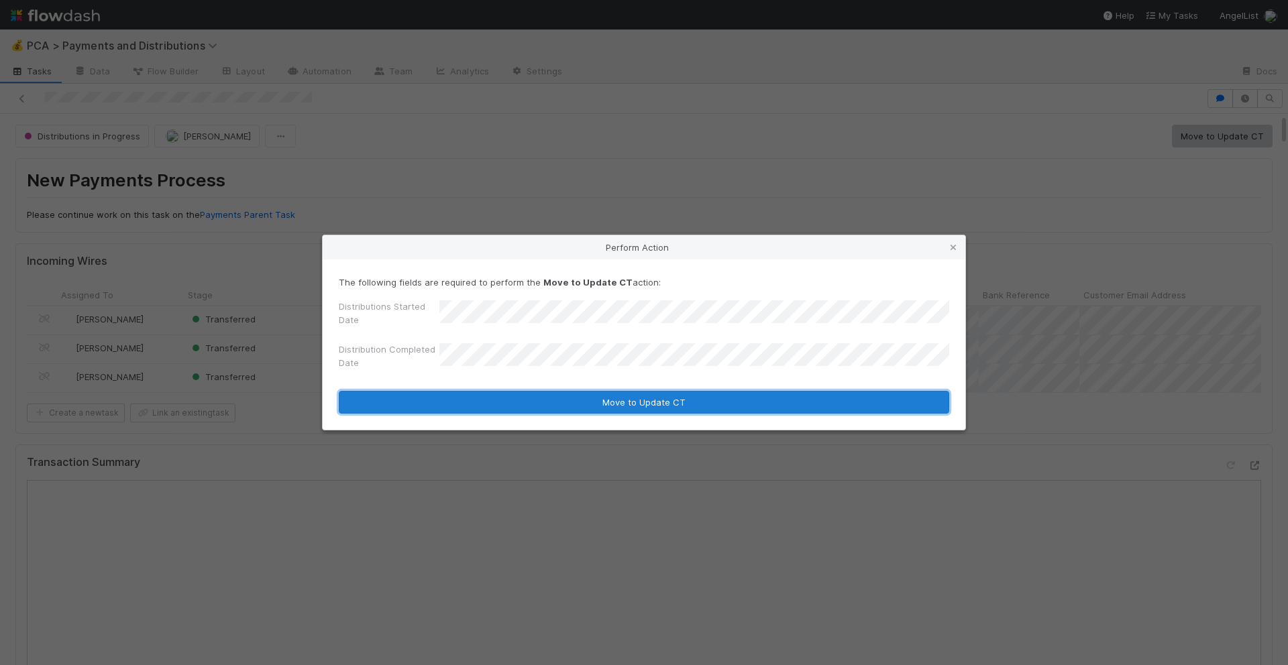
click at [706, 405] on button "Move to Update CT" at bounding box center [644, 402] width 610 height 23
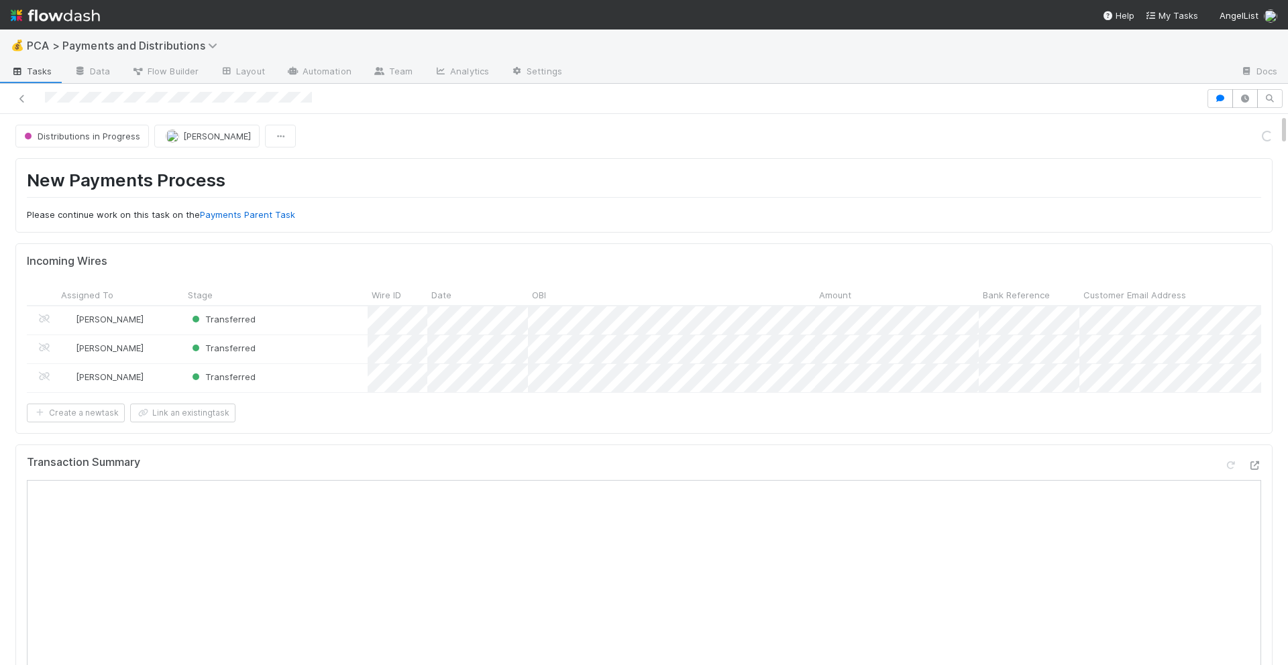
scroll to position [2180, 0]
click at [1245, 137] on button "Move to Completed" at bounding box center [1222, 136] width 101 height 23
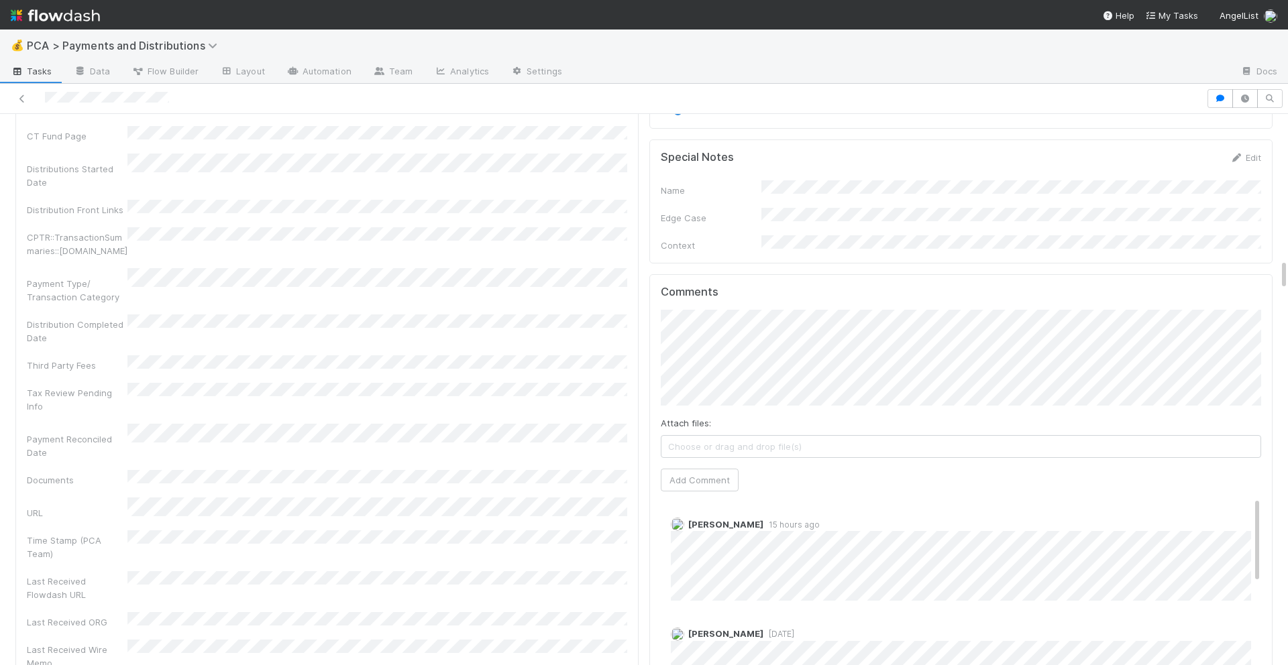
scroll to position [2482, 0]
click at [717, 474] on button "Add Comment" at bounding box center [700, 485] width 78 height 23
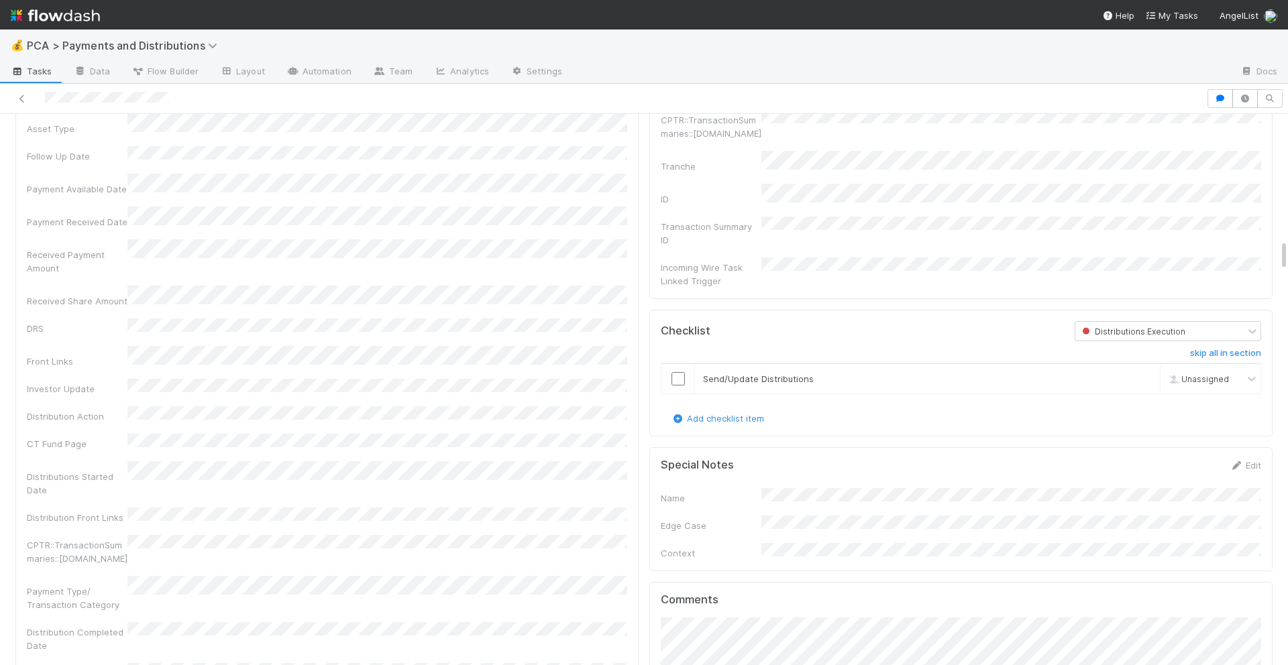
scroll to position [2181, 0]
click at [674, 370] on input "checkbox" at bounding box center [677, 376] width 13 height 13
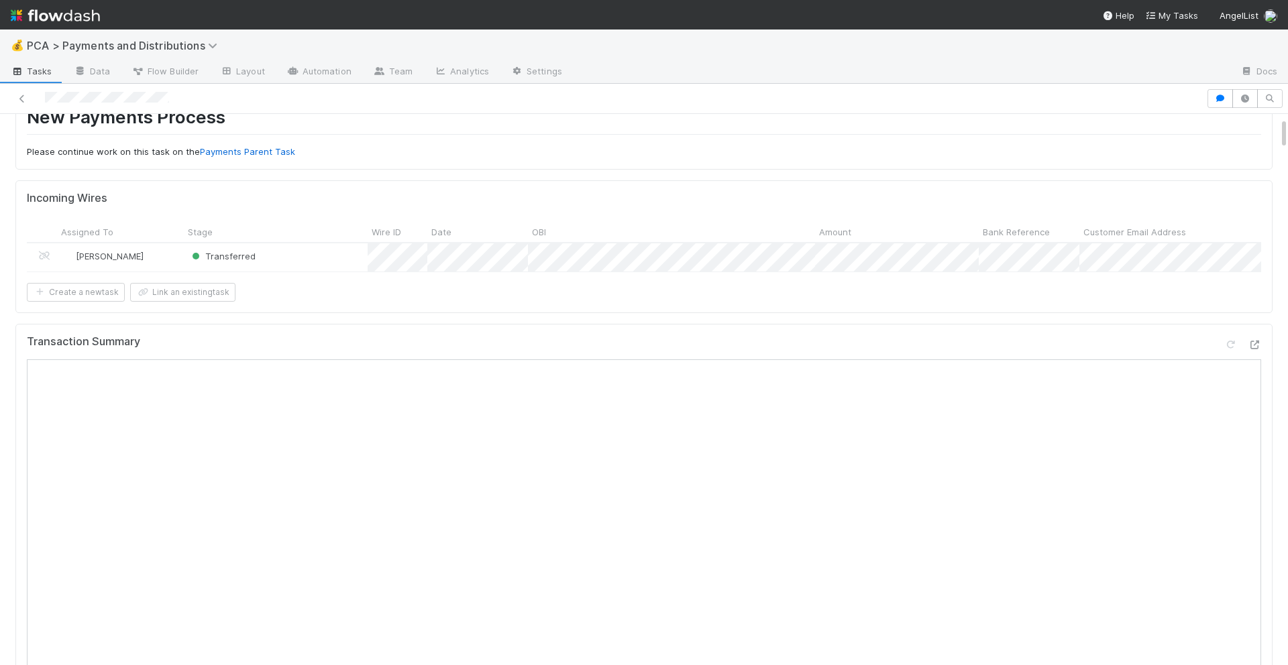
scroll to position [0, 0]
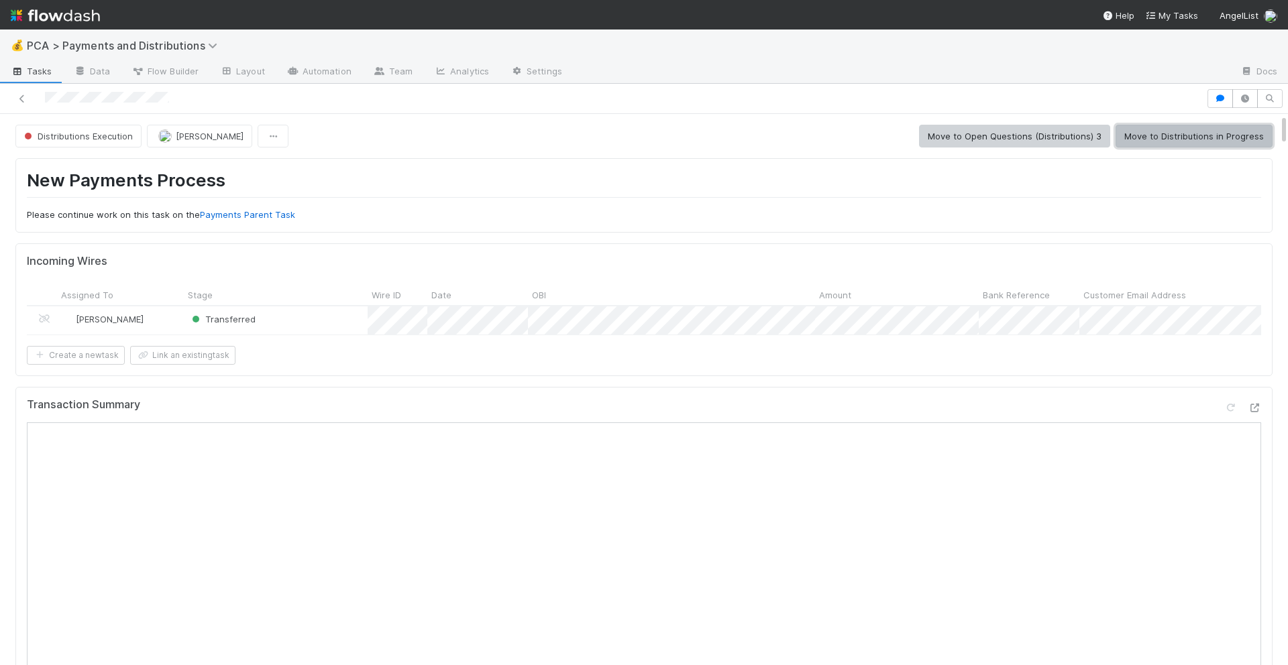
click at [1185, 142] on button "Move to Distributions in Progress" at bounding box center [1193, 136] width 157 height 23
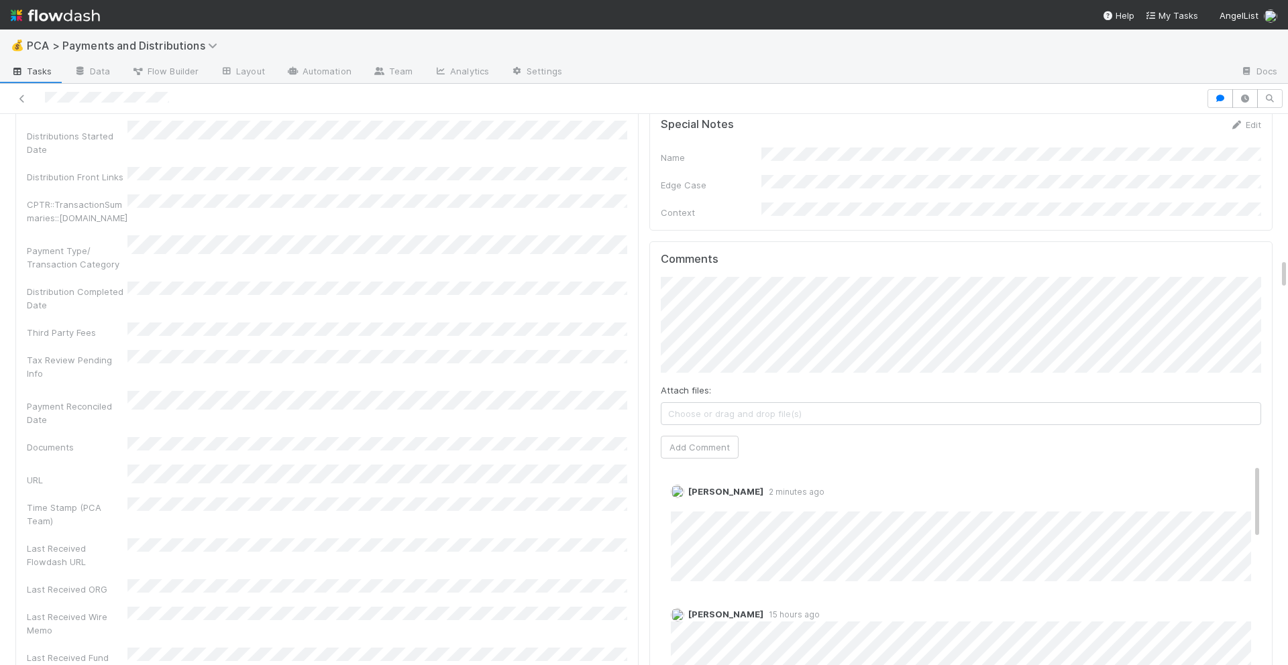
scroll to position [2545, 0]
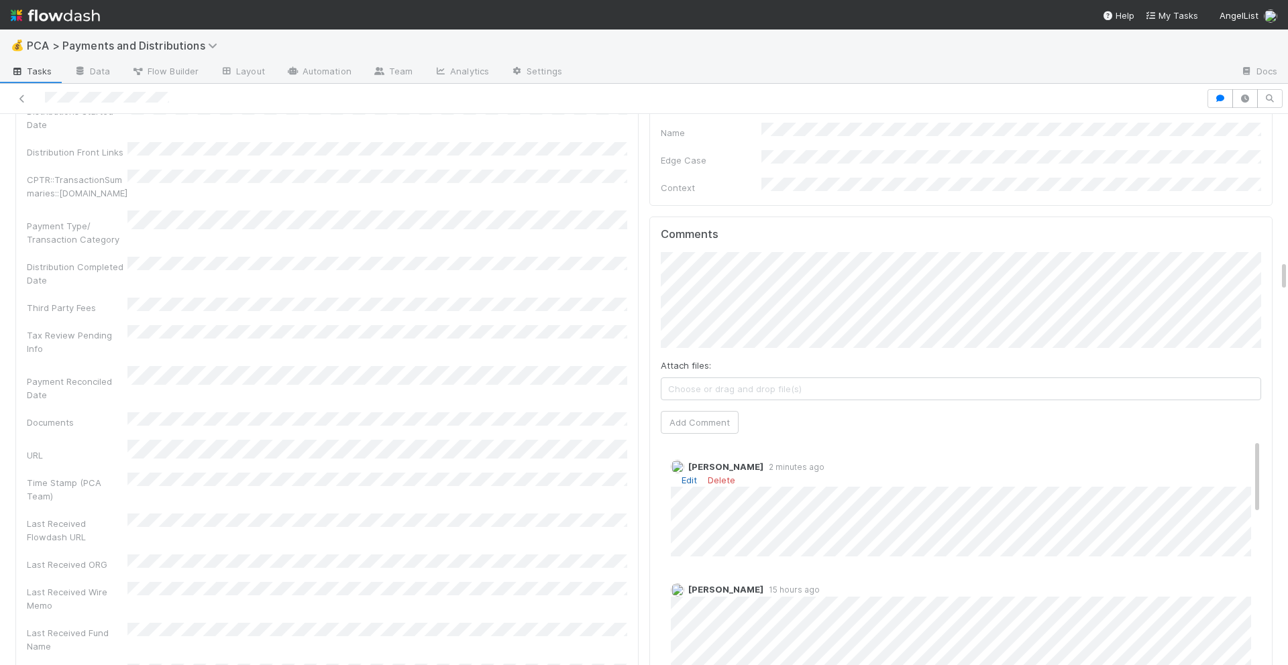
click at [693, 475] on link "Edit" at bounding box center [688, 480] width 15 height 11
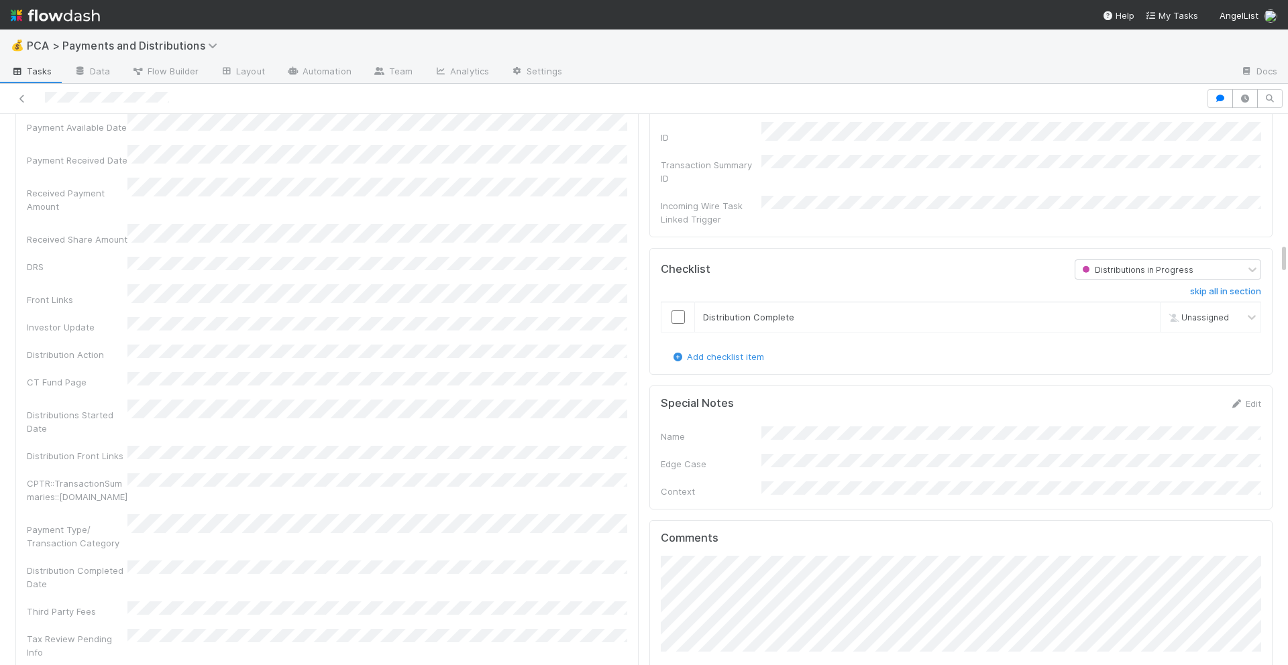
scroll to position [2184, 0]
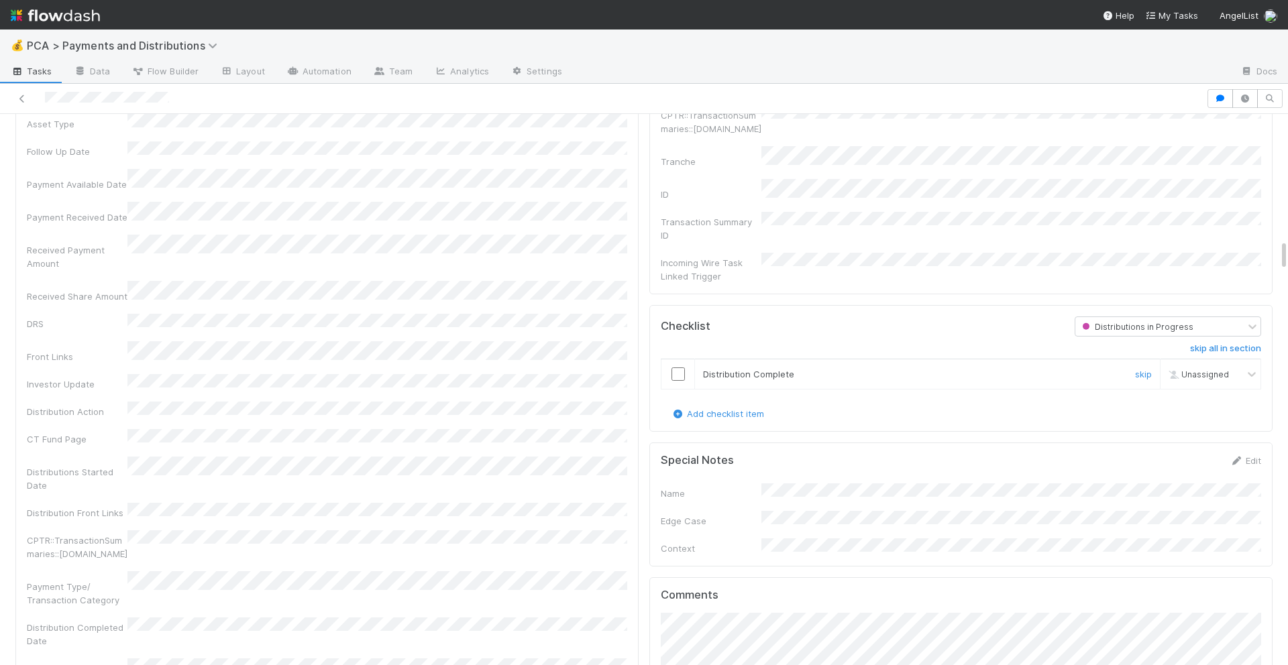
click at [680, 368] on input "checkbox" at bounding box center [677, 374] width 13 height 13
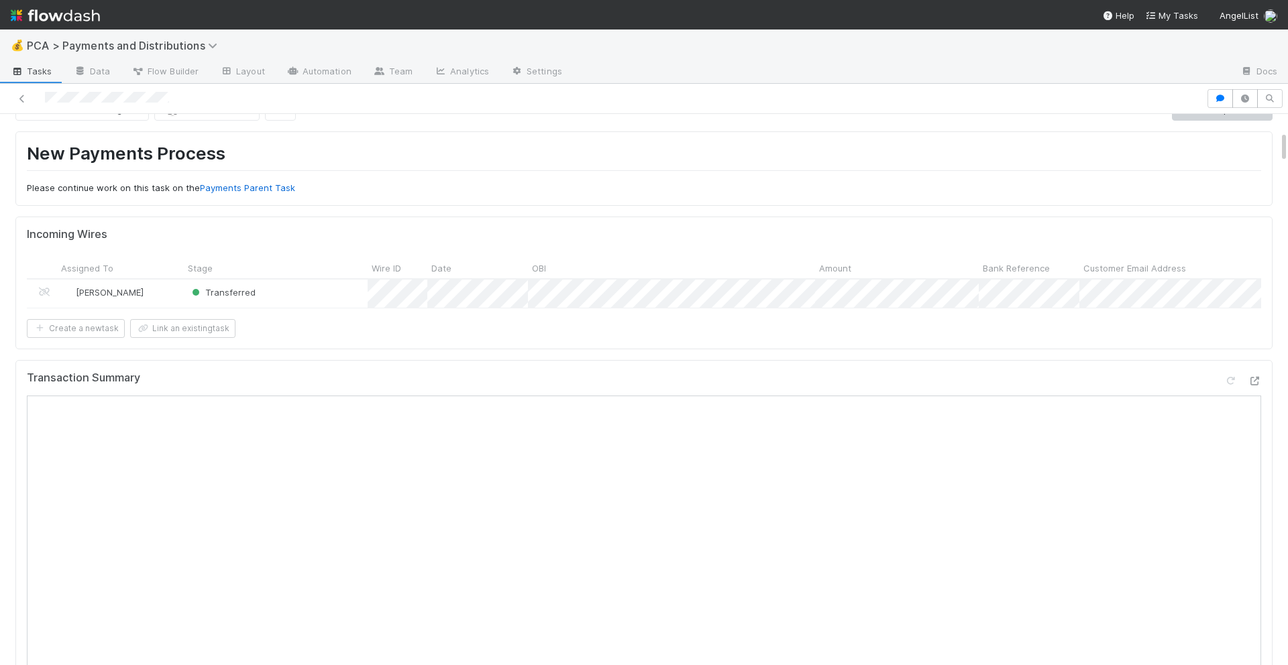
scroll to position [0, 0]
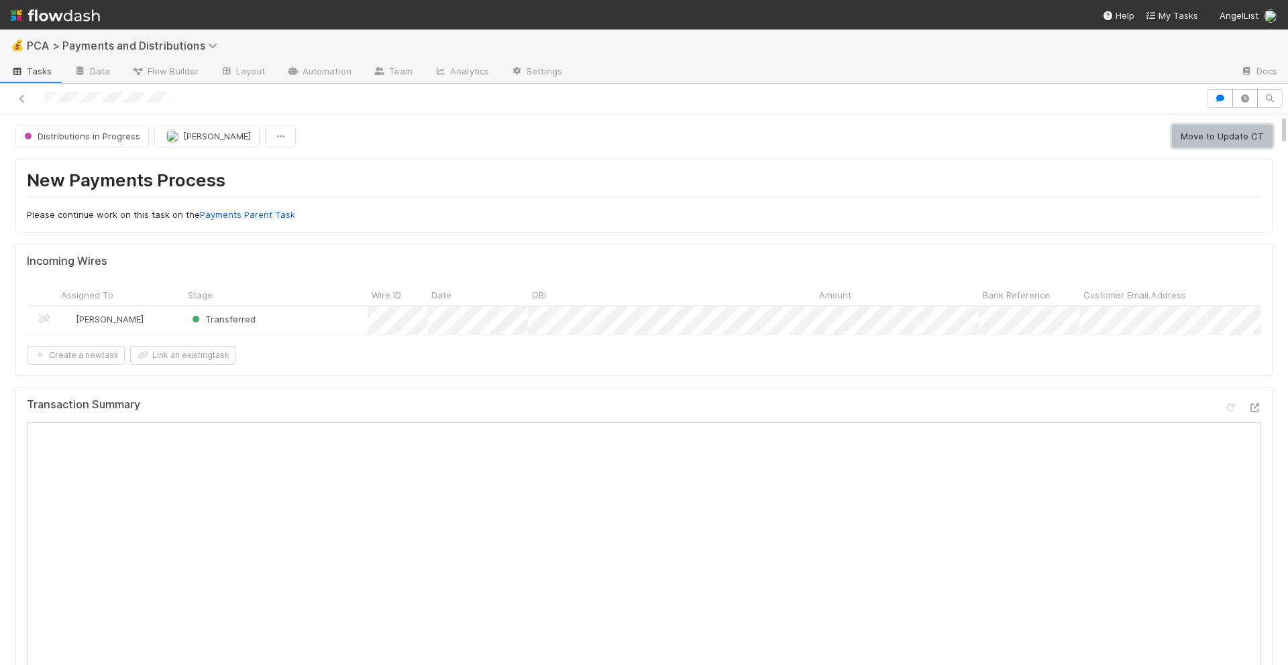
click at [1204, 137] on button "Move to Update CT" at bounding box center [1222, 136] width 101 height 23
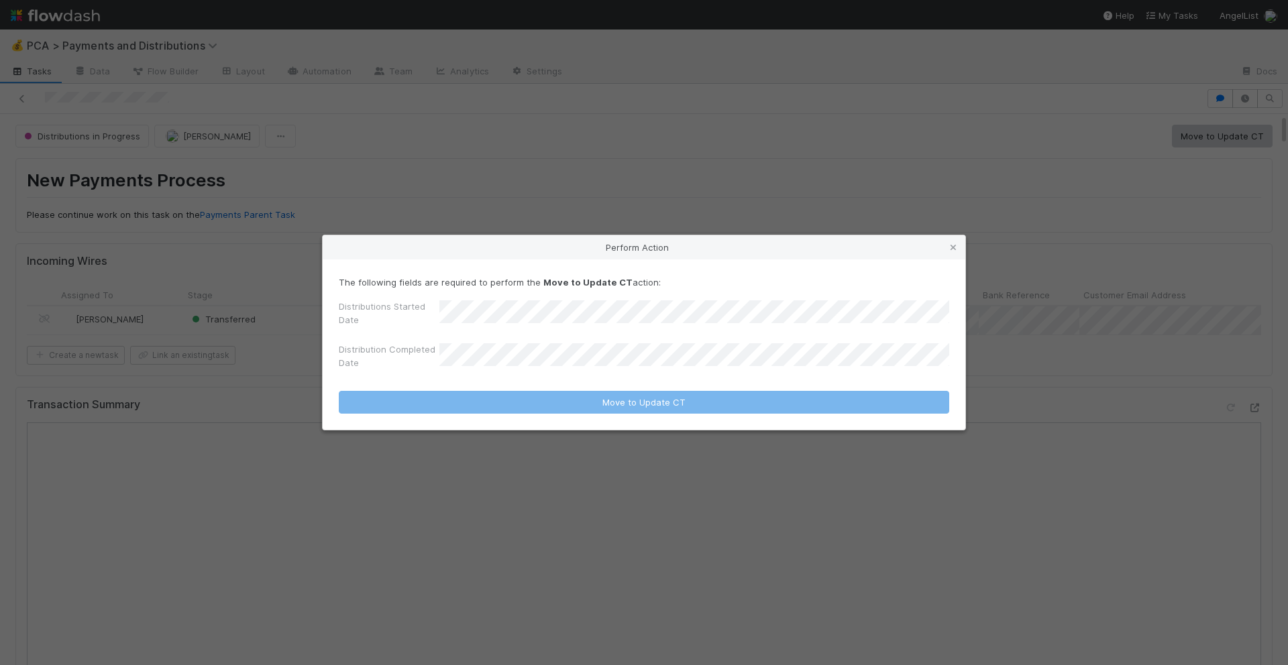
click at [512, 348] on div "Distribution Completed Date" at bounding box center [644, 359] width 610 height 32
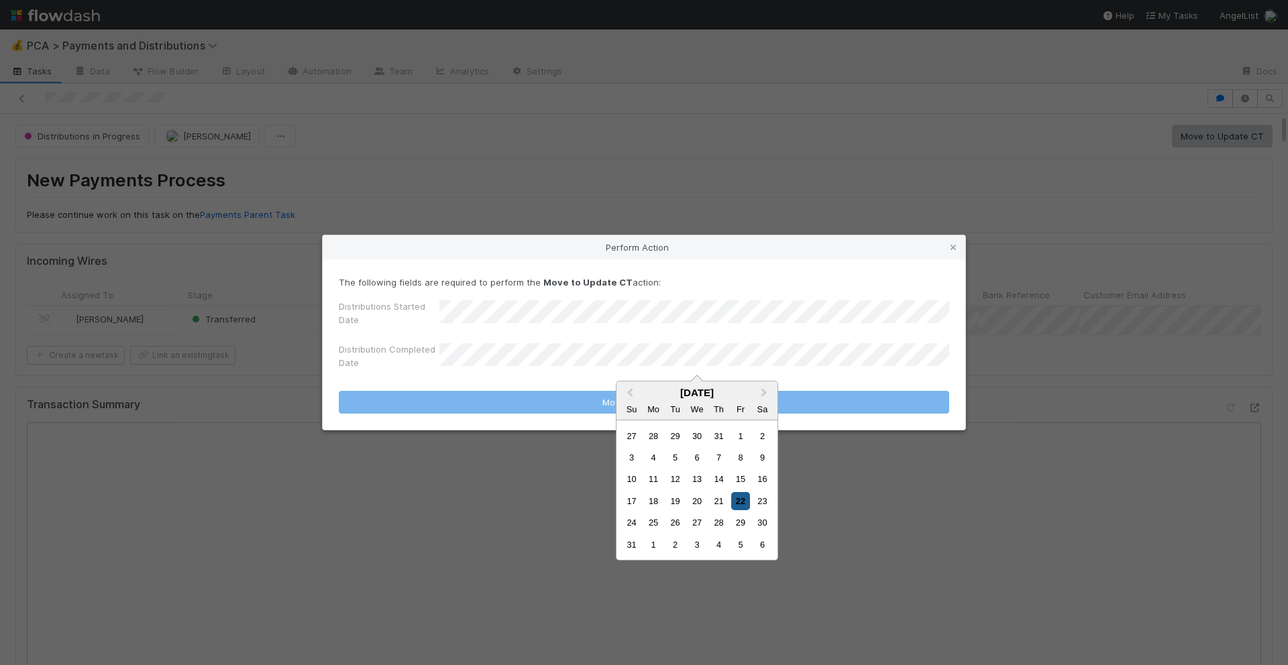
click at [736, 498] on div "22" at bounding box center [740, 501] width 18 height 18
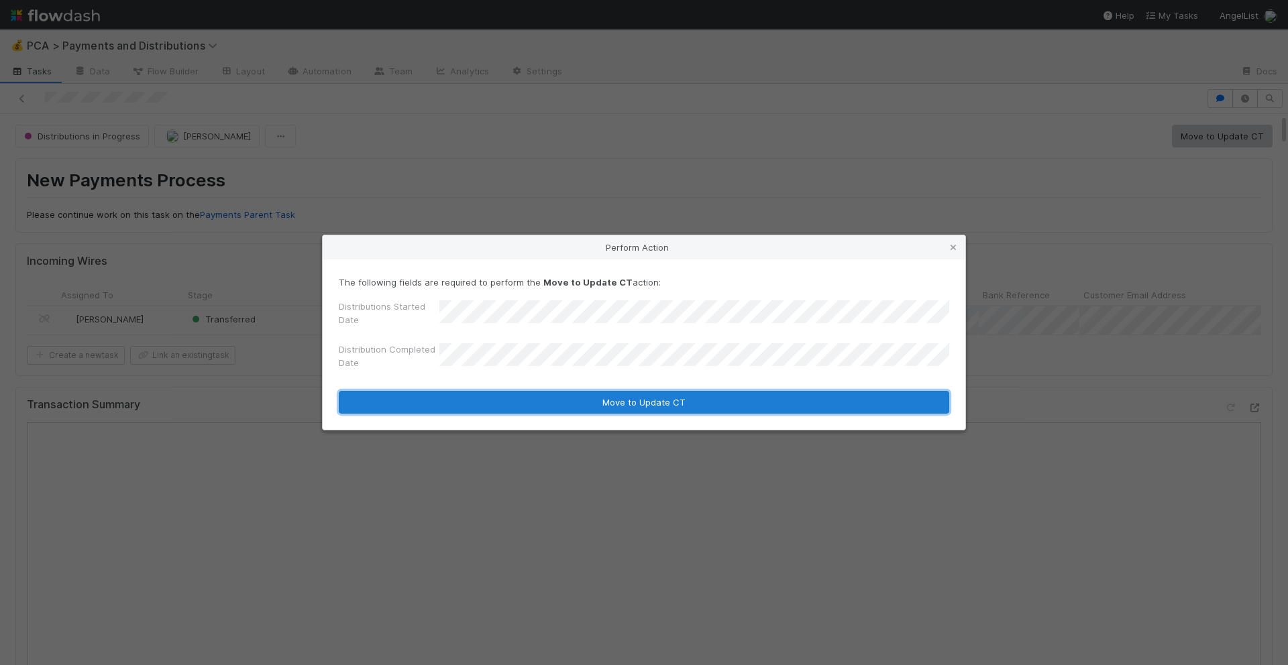
click at [722, 402] on button "Move to Update CT" at bounding box center [644, 402] width 610 height 23
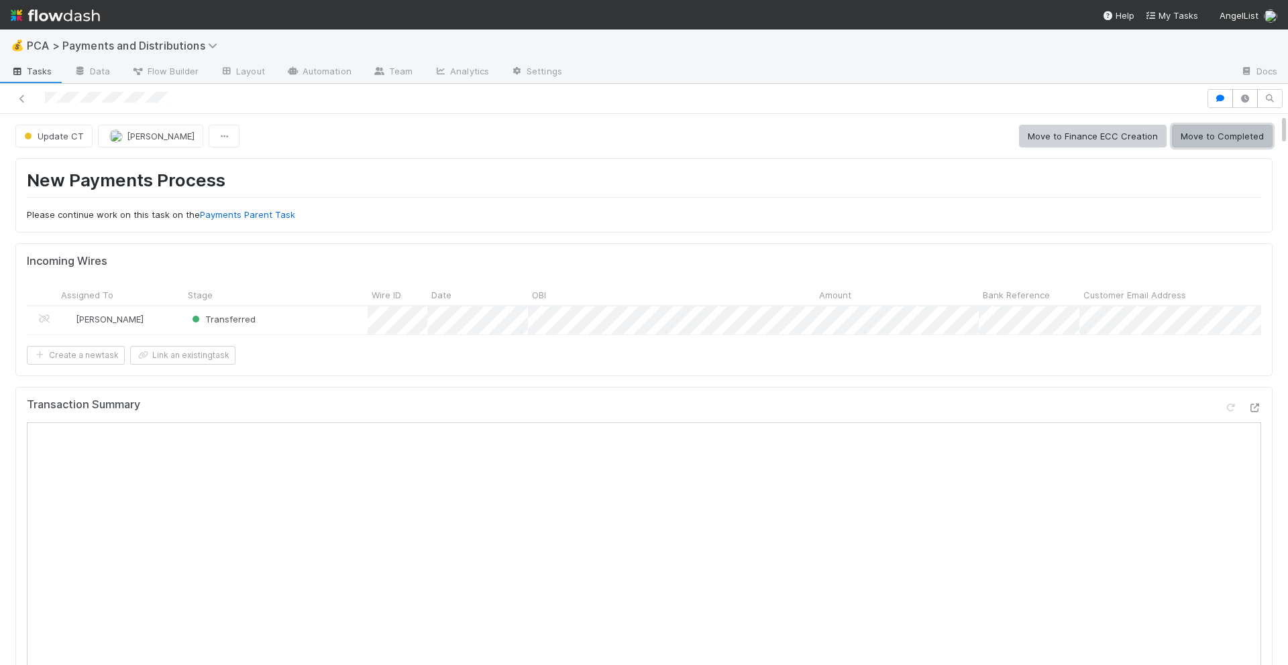
click at [1199, 145] on button "Move to Completed" at bounding box center [1222, 136] width 101 height 23
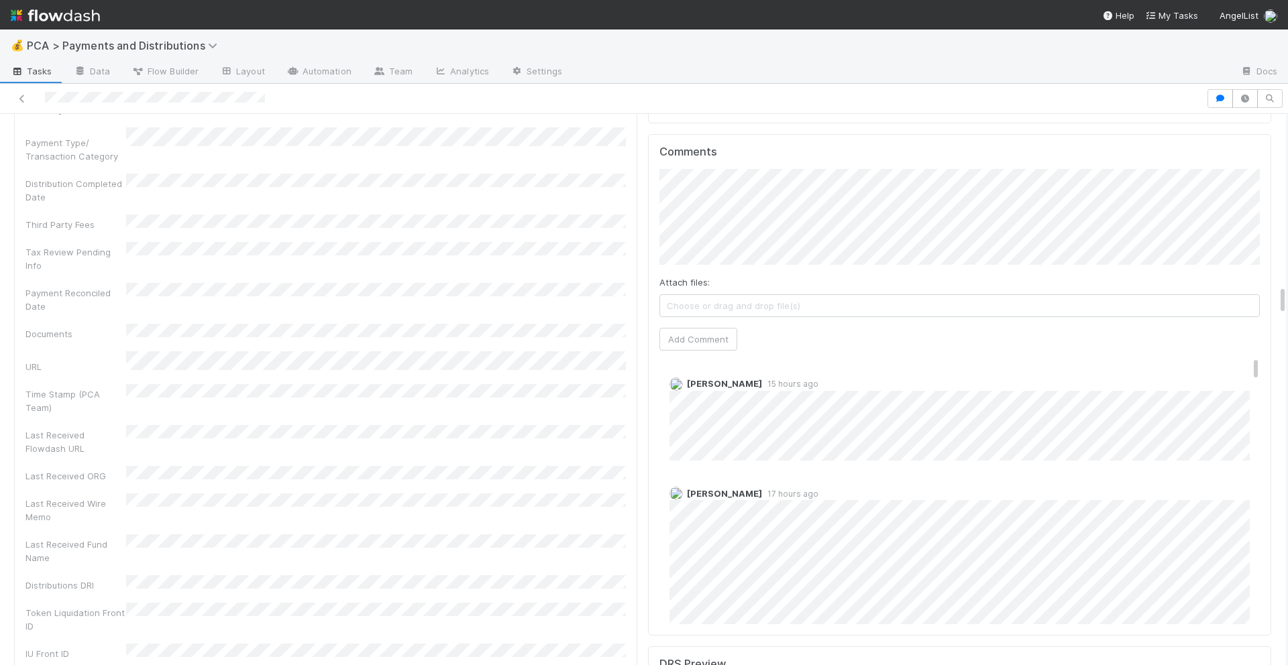
scroll to position [3125, 0]
click at [784, 223] on div "Attach files: Choose or drag and drop file(s) Add Comment" at bounding box center [959, 261] width 600 height 182
click at [698, 329] on button "Add Comment" at bounding box center [698, 340] width 78 height 23
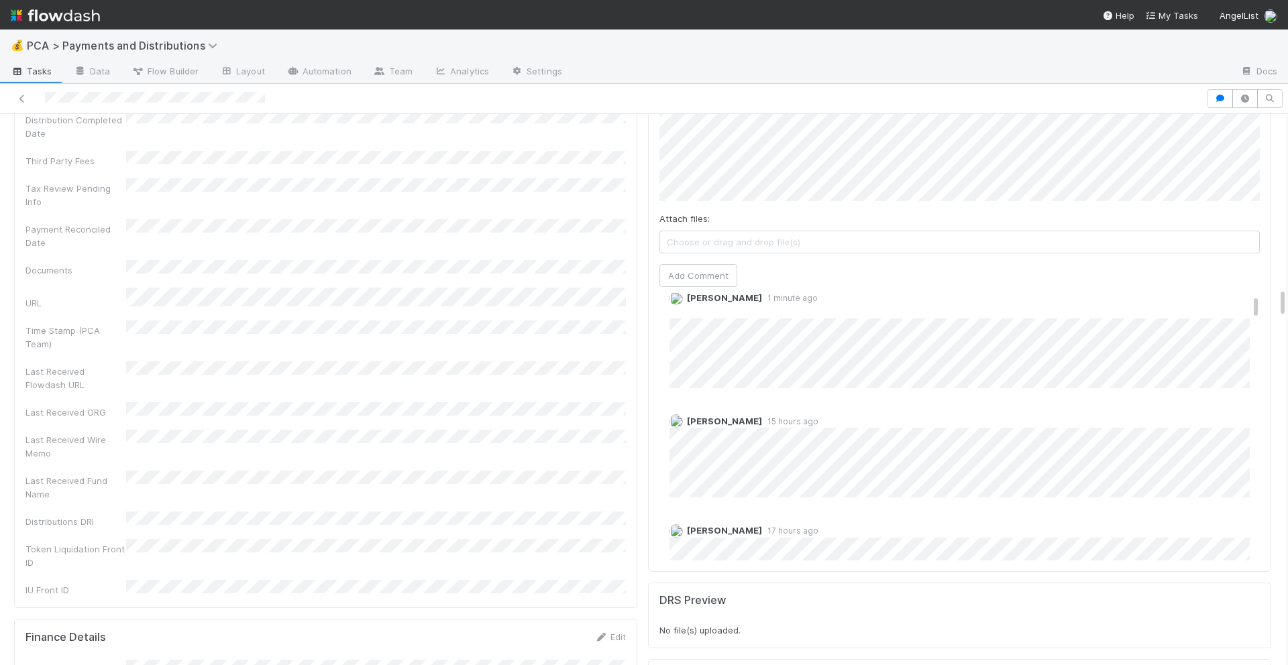
scroll to position [3174, 0]
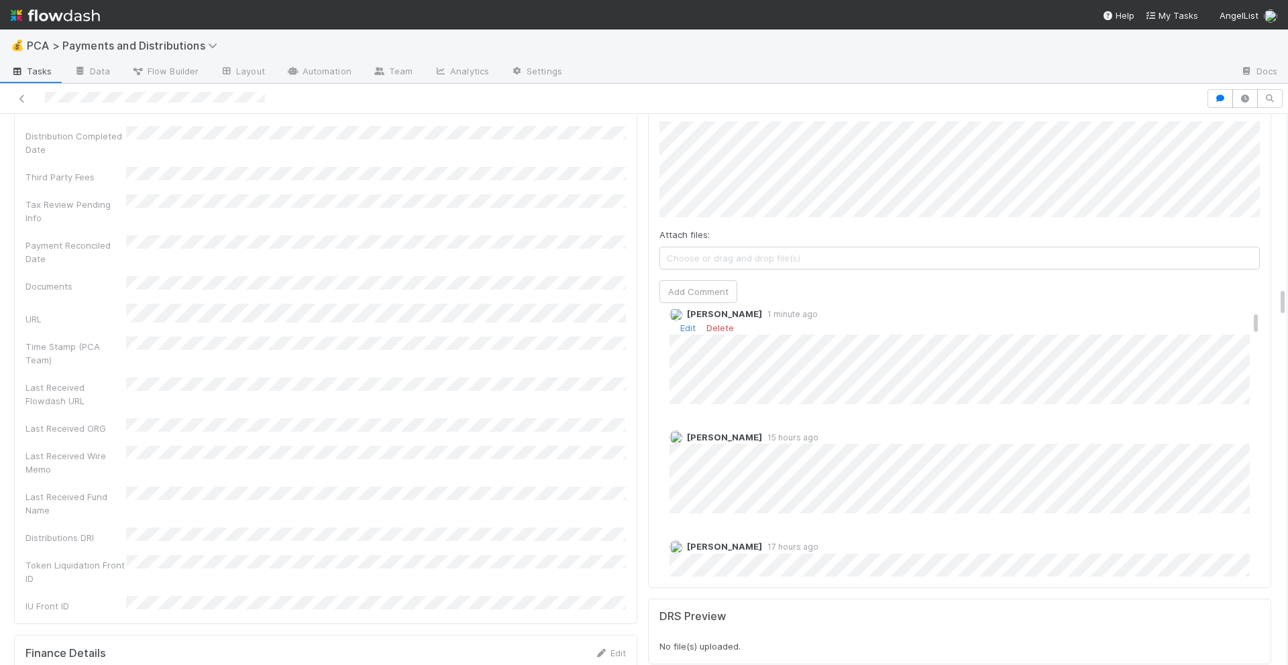
click at [702, 321] on div "Edit Delete" at bounding box center [959, 327] width 580 height 13
click at [683, 323] on link "Edit" at bounding box center [687, 328] width 15 height 11
click at [690, 323] on link "Edit" at bounding box center [687, 328] width 15 height 11
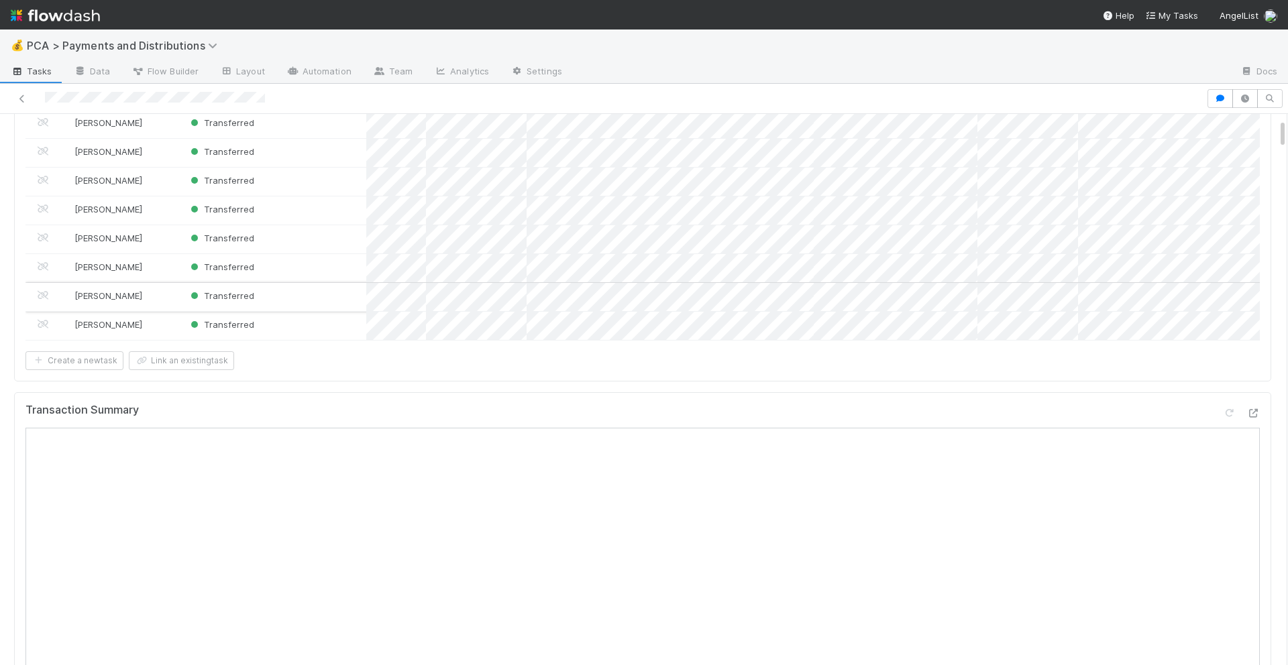
scroll to position [0, 0]
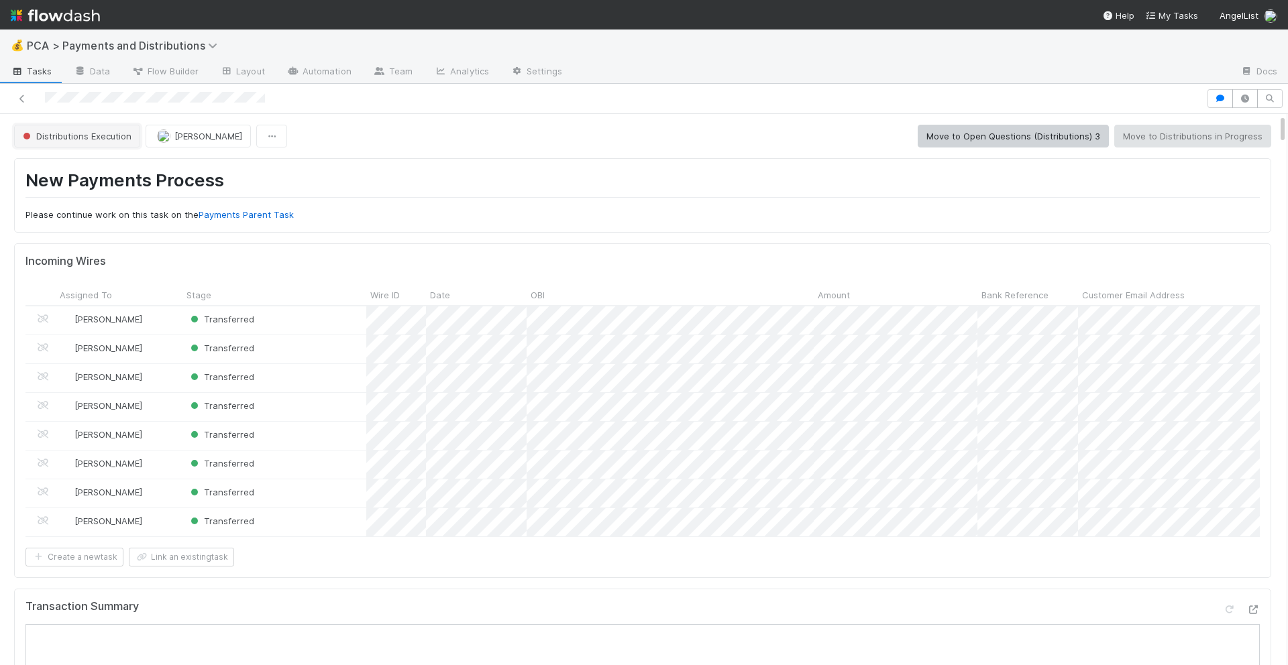
click at [116, 140] on span "Distributions Execution" at bounding box center [75, 136] width 111 height 11
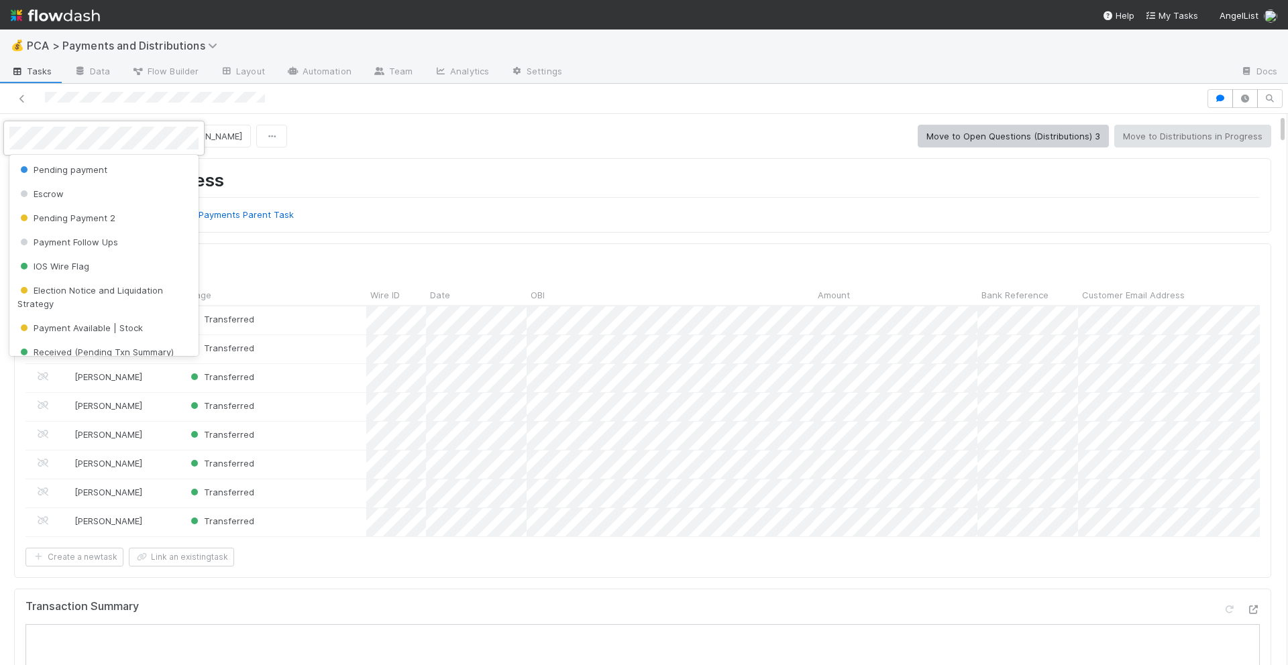
scroll to position [185, 0]
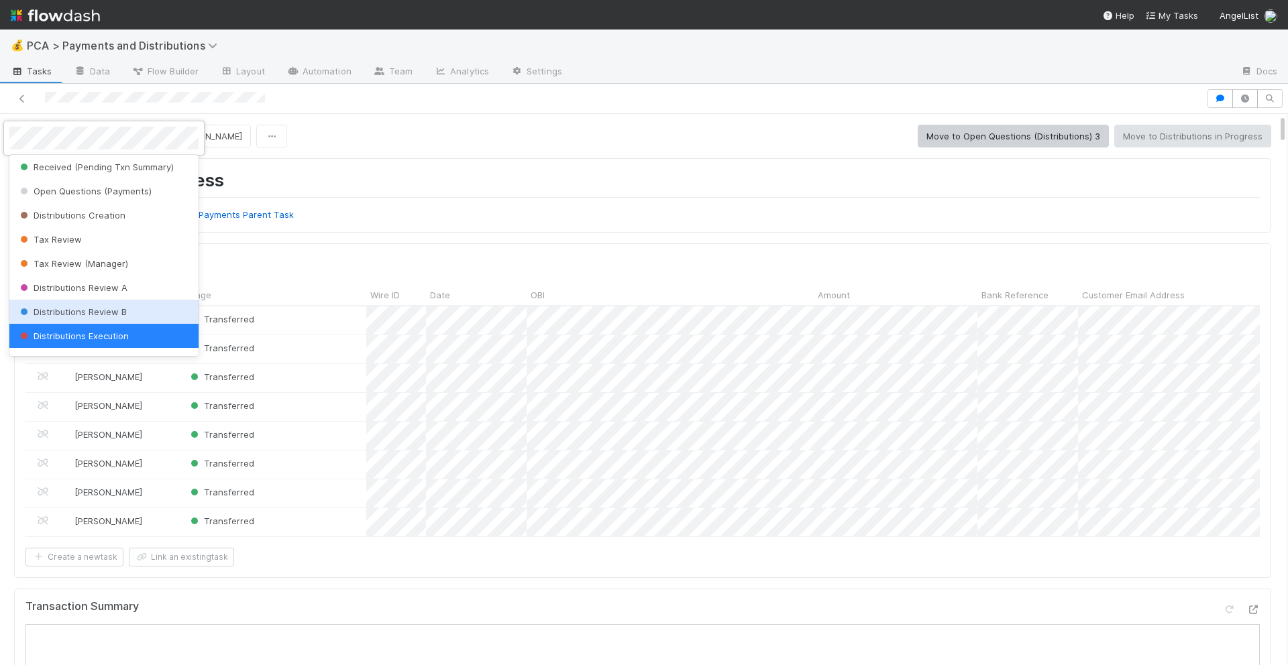
click at [104, 317] on span "Distributions Review B" at bounding box center [71, 312] width 109 height 11
